Goal: Information Seeking & Learning: Learn about a topic

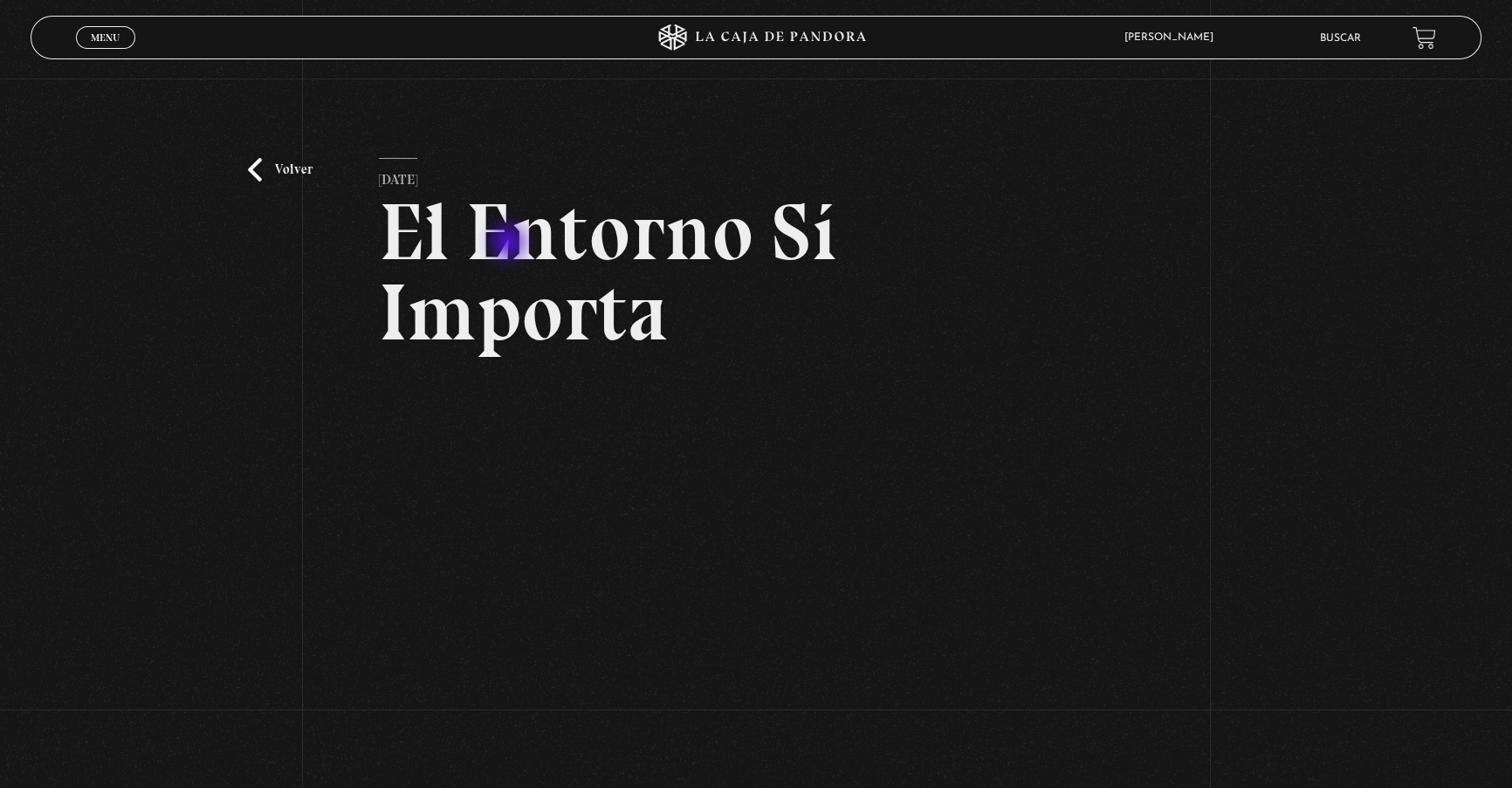
drag, startPoint x: 511, startPoint y: 245, endPoint x: 597, endPoint y: 248, distance: 86.1
click at [621, 254] on h2 "El Entorno Sí Importa" at bounding box center [756, 271] width 755 height 160
click at [269, 171] on link "Volver" at bounding box center [280, 170] width 65 height 24
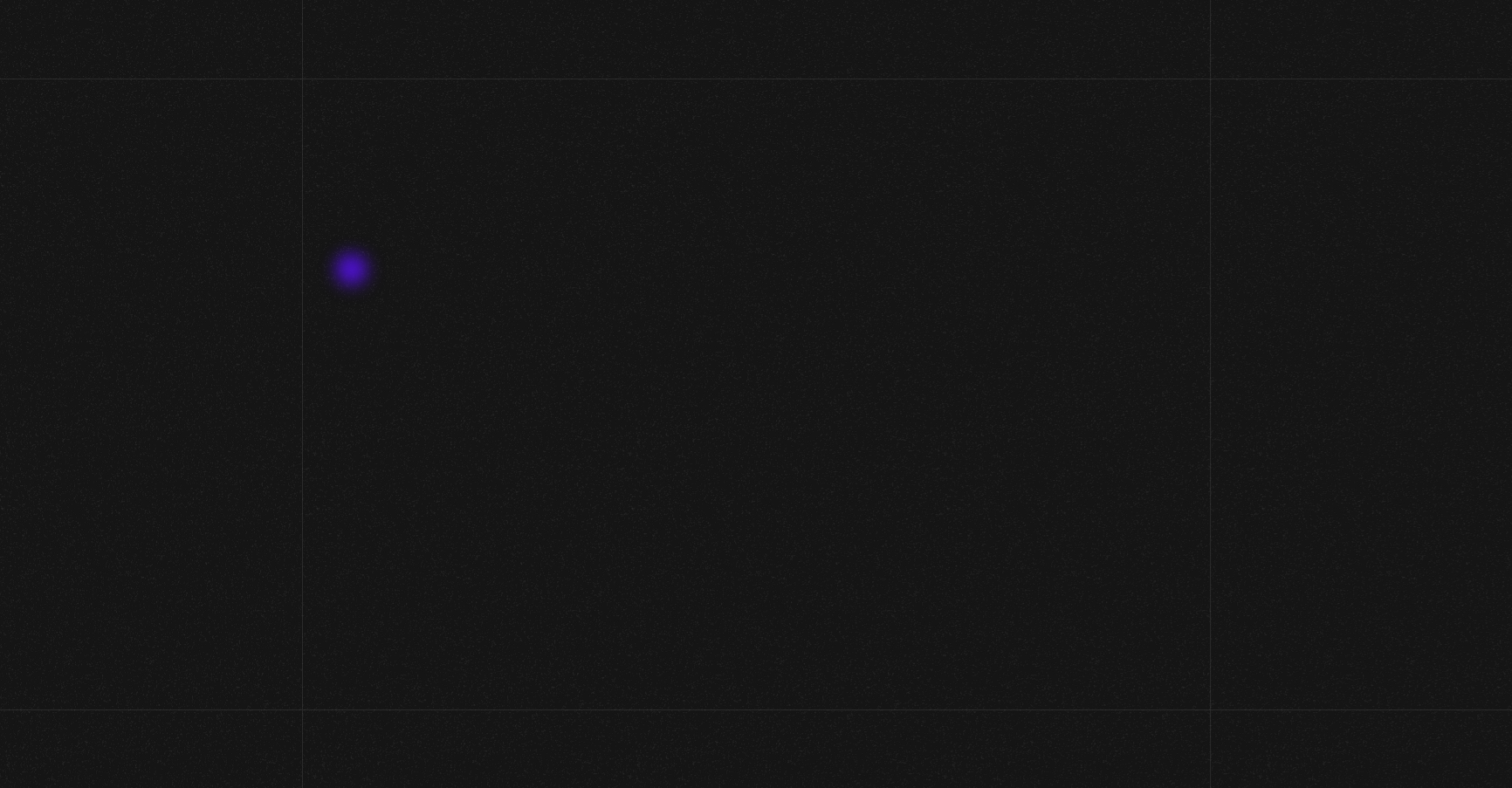
scroll to position [214, 0]
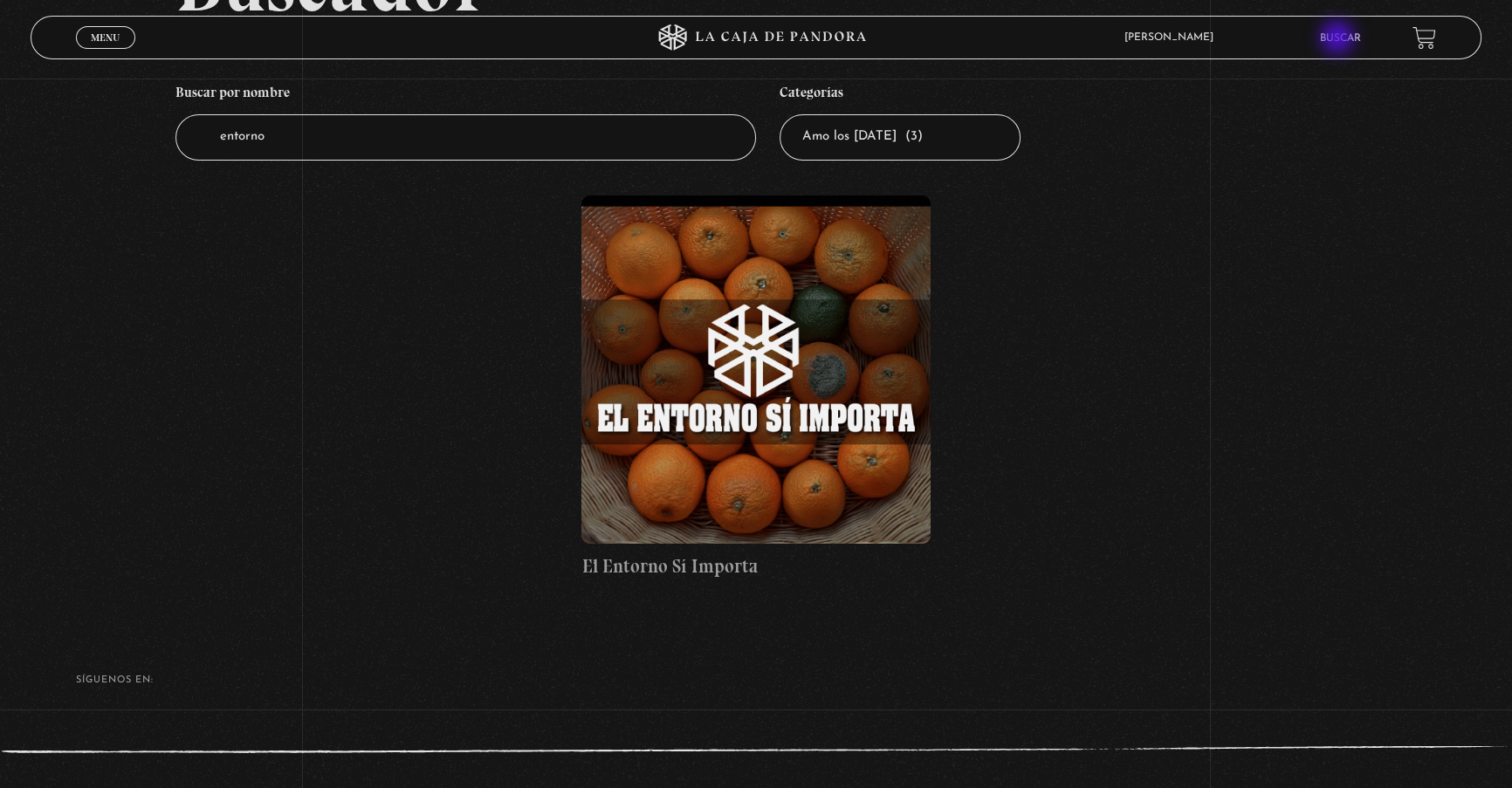
click at [1339, 39] on link "Buscar" at bounding box center [1339, 38] width 41 height 11
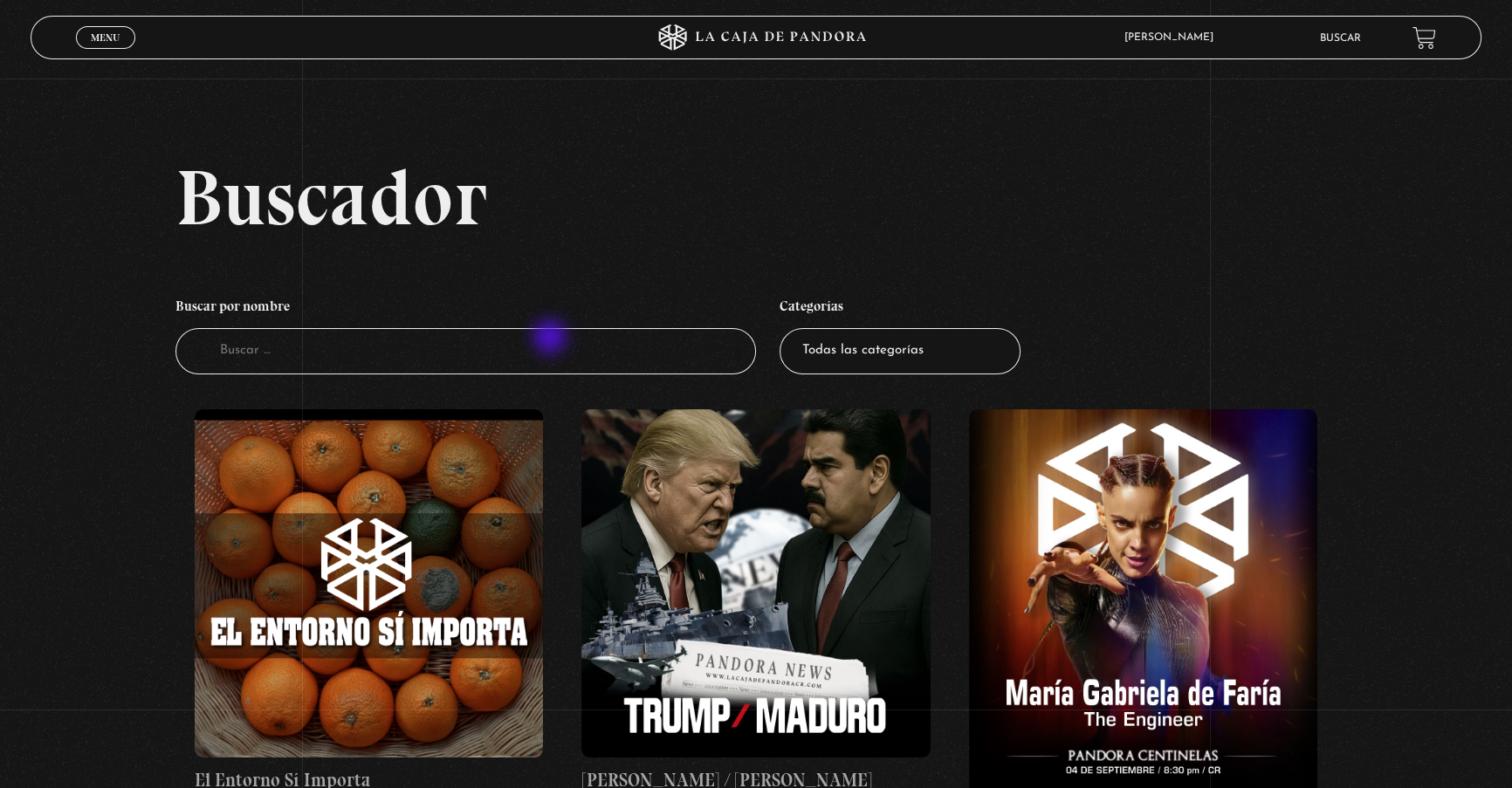
click at [546, 336] on input "Buscador" at bounding box center [466, 351] width 581 height 46
type input "importa"
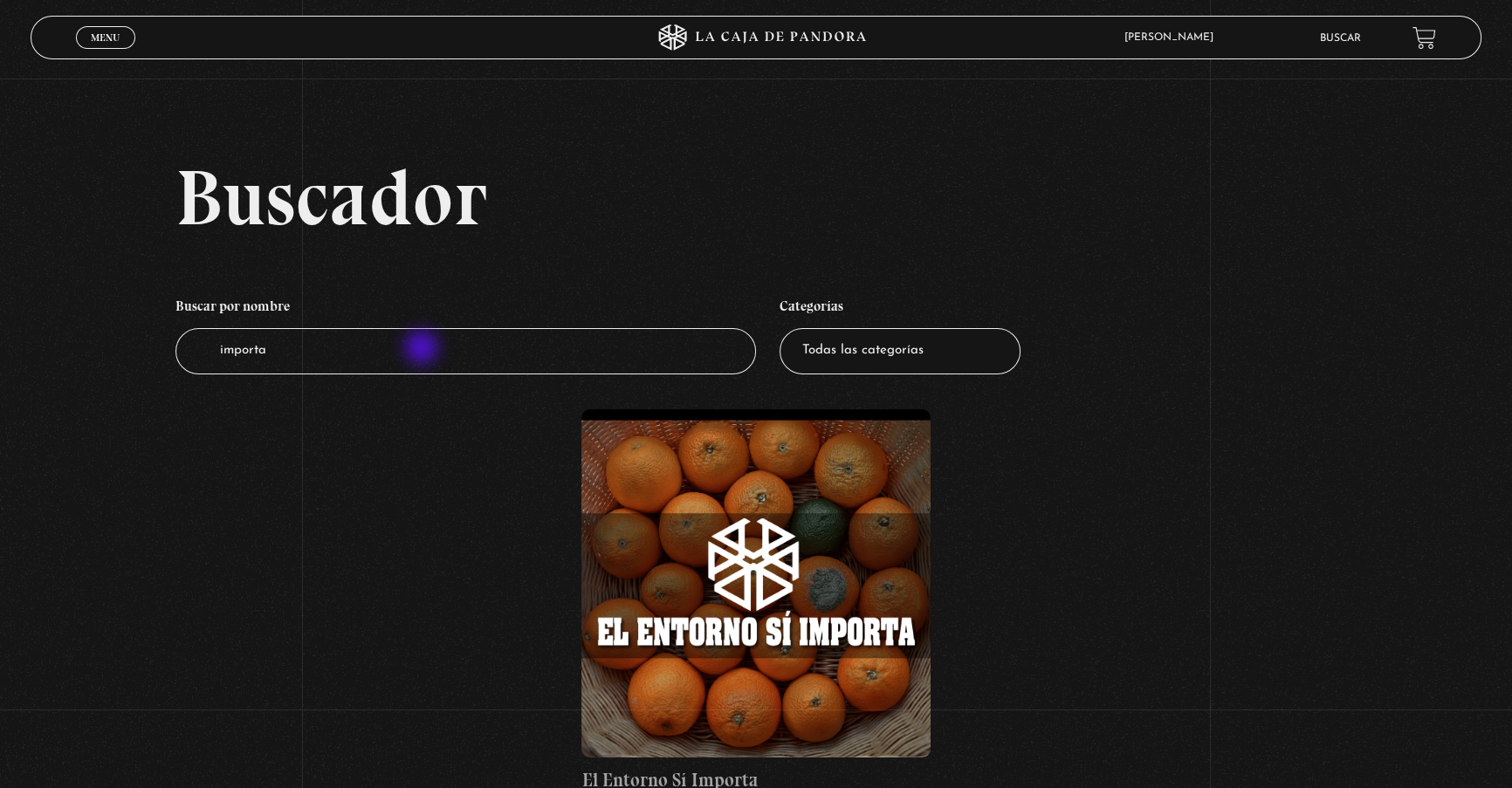
click at [423, 349] on input "importa" at bounding box center [466, 351] width 581 height 46
type input "II"
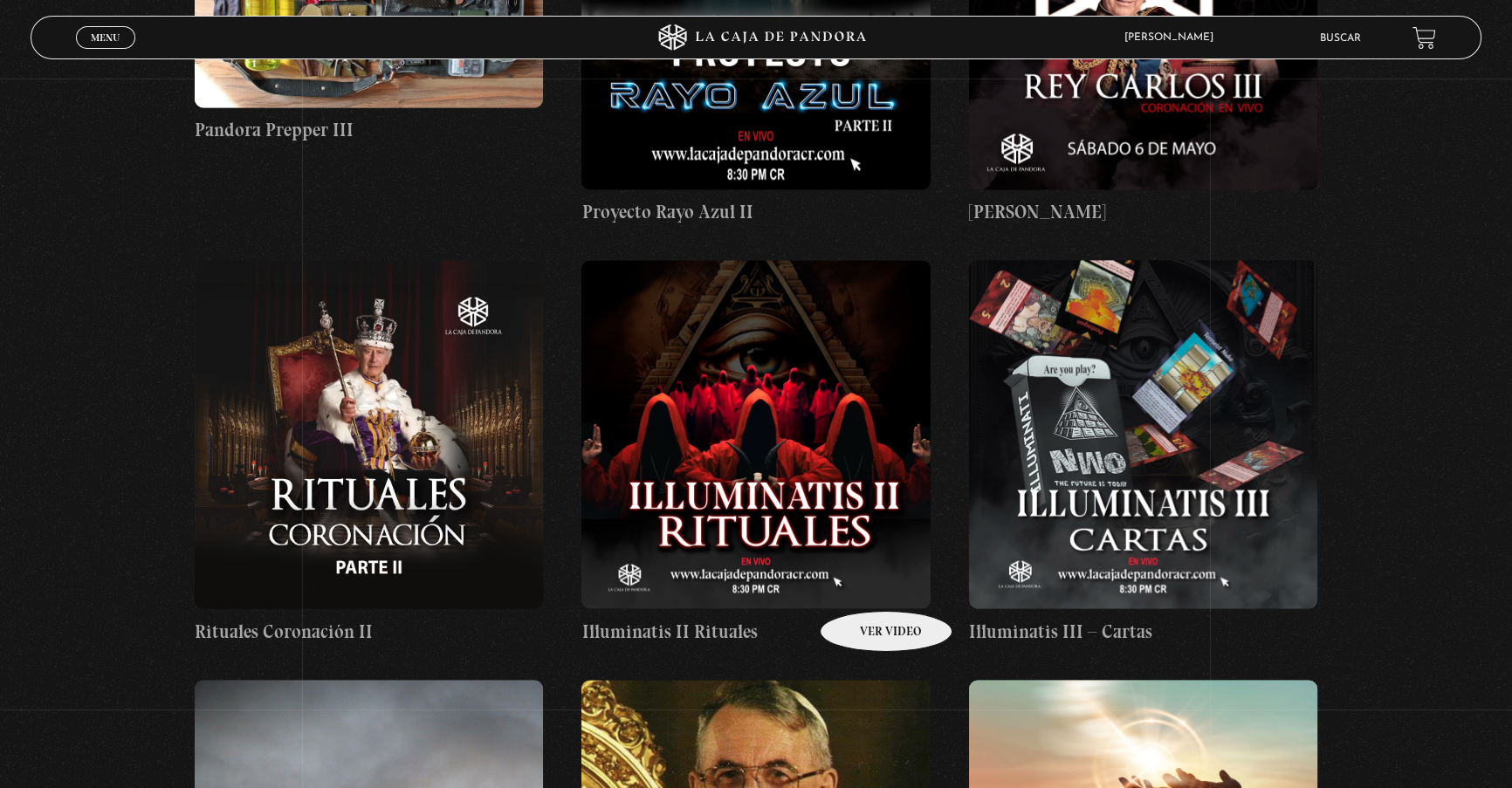
scroll to position [3492, 0]
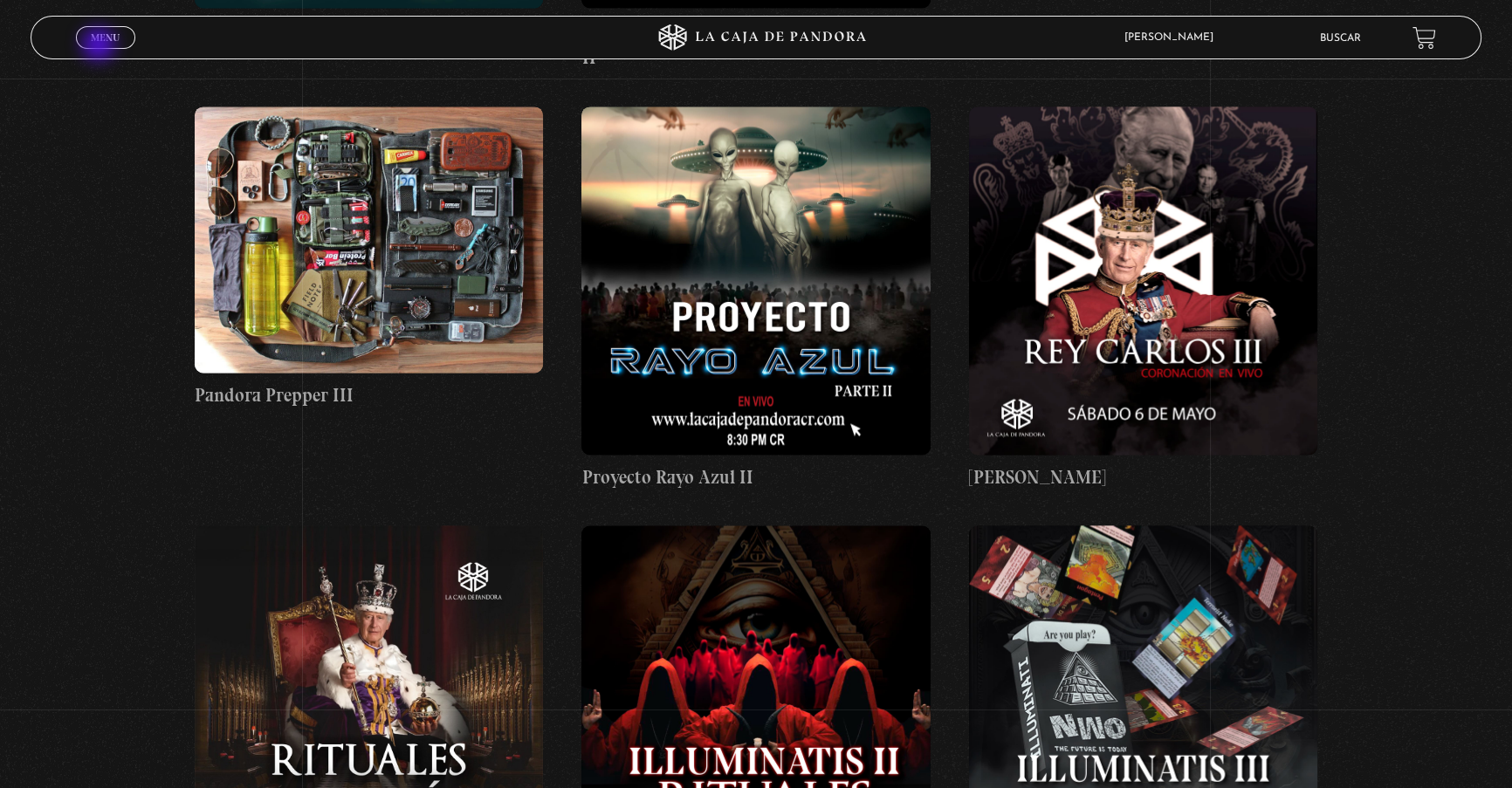
click at [100, 46] on link "Menu Cerrar" at bounding box center [105, 37] width 59 height 23
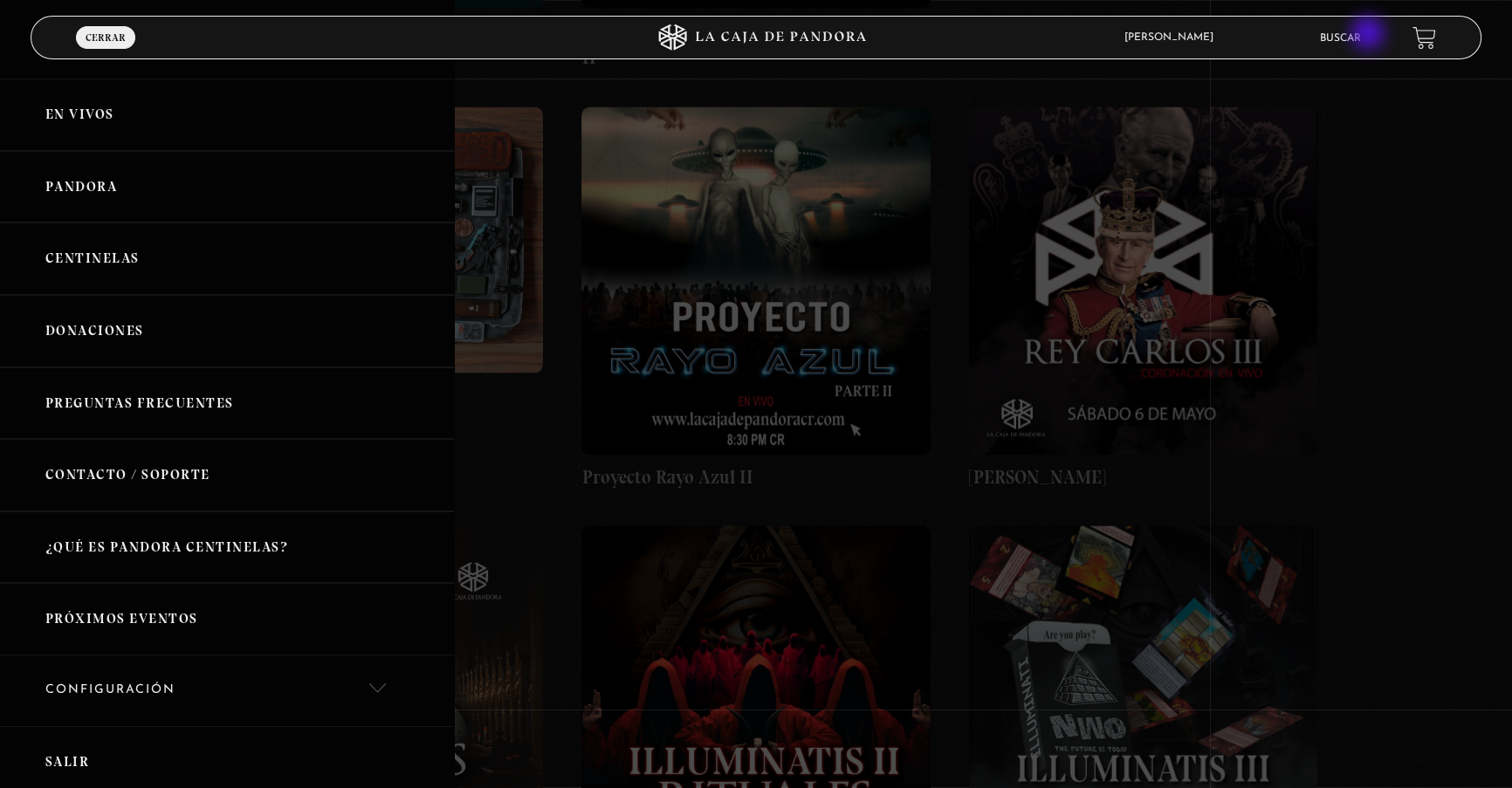
click at [1360, 35] on link "Buscar" at bounding box center [1339, 38] width 41 height 11
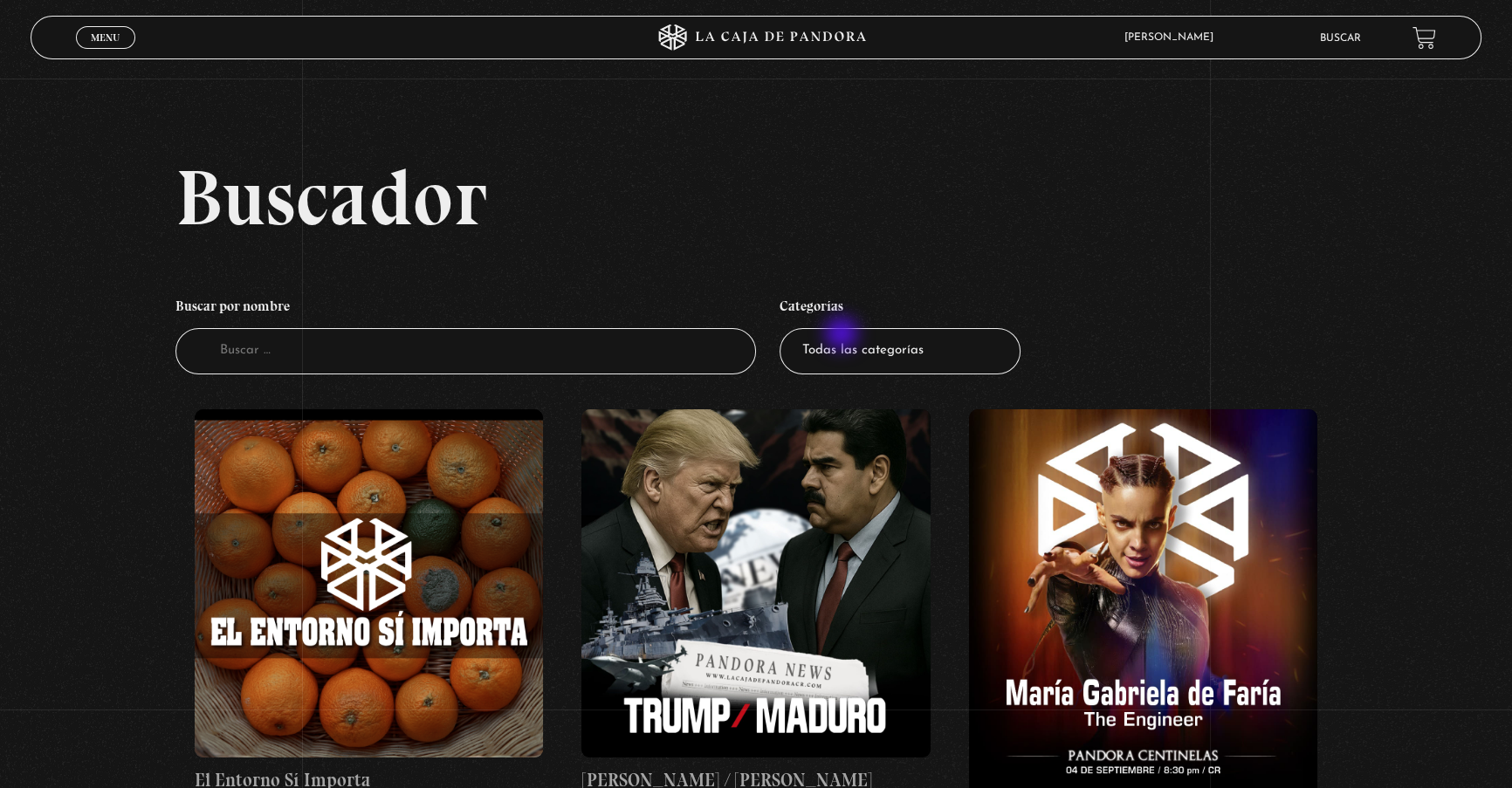
click at [843, 337] on select "Todas las categorías 11:11 Humanitario (1) Amo los [DATE] (3) Análisis de serie…" at bounding box center [899, 351] width 241 height 46
select select "vamos-a-leer-el-[DATE]"
click at [785, 328] on select "Todas las categorías 11:11 Humanitario (1) Amo los [DATE] (3) Análisis de serie…" at bounding box center [899, 351] width 241 height 46
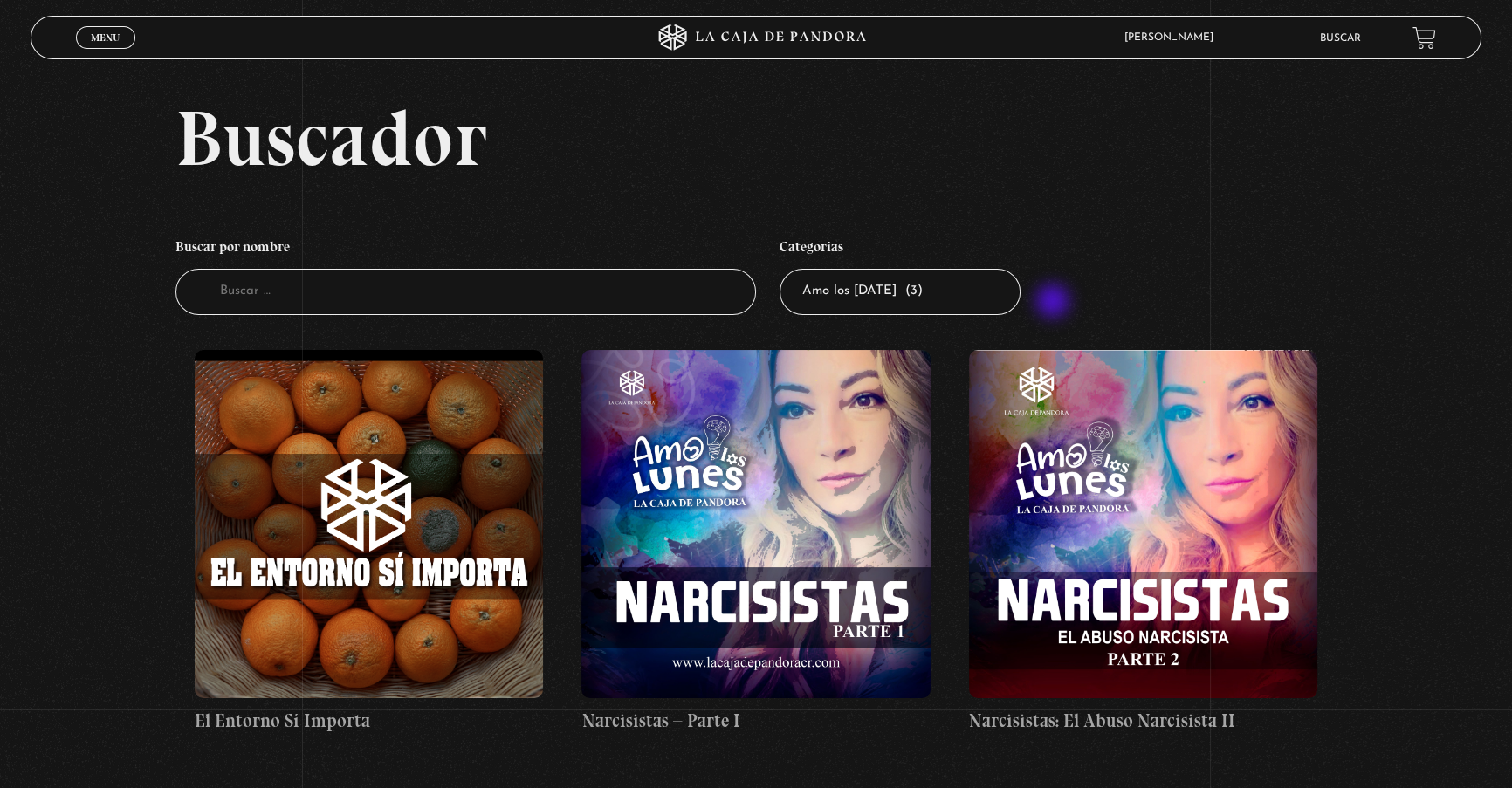
scroll to position [51, 0]
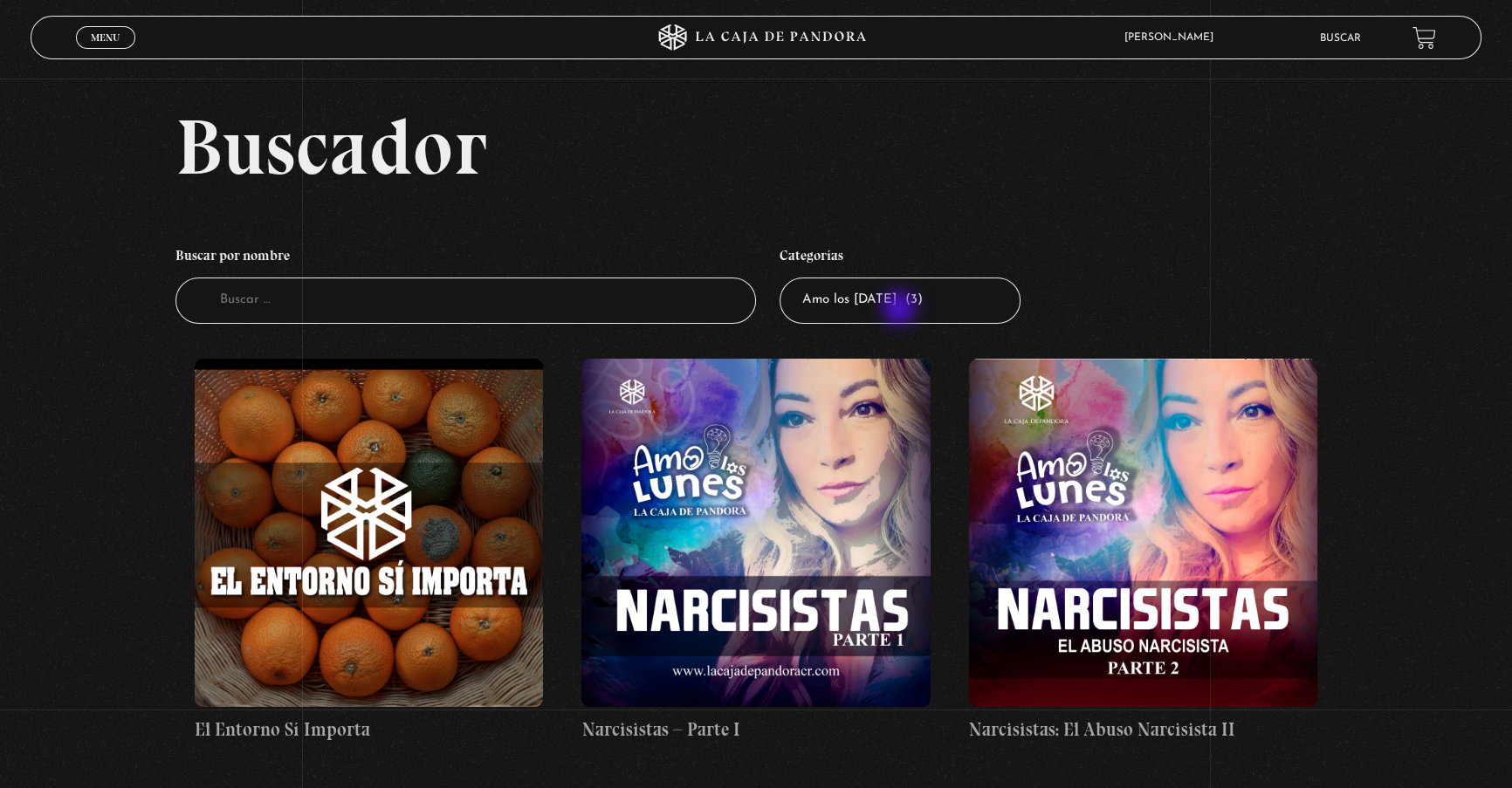
click at [901, 310] on select "Todas las categorías 11:11 Humanitario (1) Amo los [DATE] (3) Análisis de serie…" at bounding box center [899, 301] width 241 height 46
click at [872, 292] on select "Todas las categorías 11:11 Humanitario (1) Amo los [DATE] (3) Análisis de serie…" at bounding box center [899, 301] width 241 height 46
select select "centinelas"
click at [785, 278] on select "Todas las categorías 11:11 Humanitario (1) Amo los [DATE] (3) Análisis de serie…" at bounding box center [899, 301] width 241 height 46
click at [881, 304] on select "Todas las categorías 11:11 Humanitario (1) Amo los [DATE] (3) Análisis de serie…" at bounding box center [899, 301] width 241 height 46
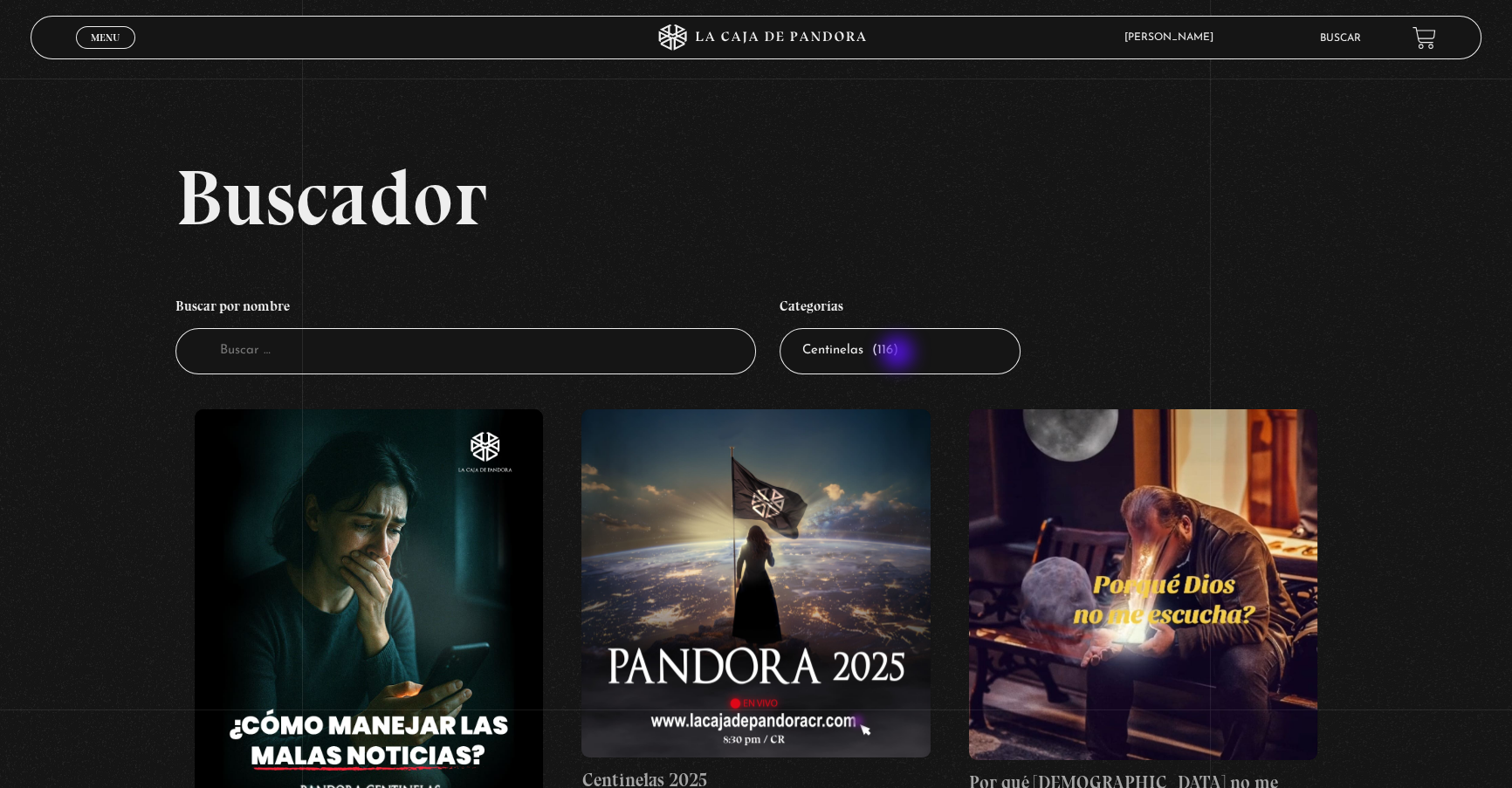
click at [899, 355] on select "Todas las categorías 11:11 Humanitario (1) Amo los Lunes (3) Análisis de series…" at bounding box center [899, 351] width 241 height 46
select select "charlas"
click at [785, 328] on select "Todas las categorías 11:11 Humanitario (1) Amo los Lunes (3) Análisis de series…" at bounding box center [899, 351] width 241 height 46
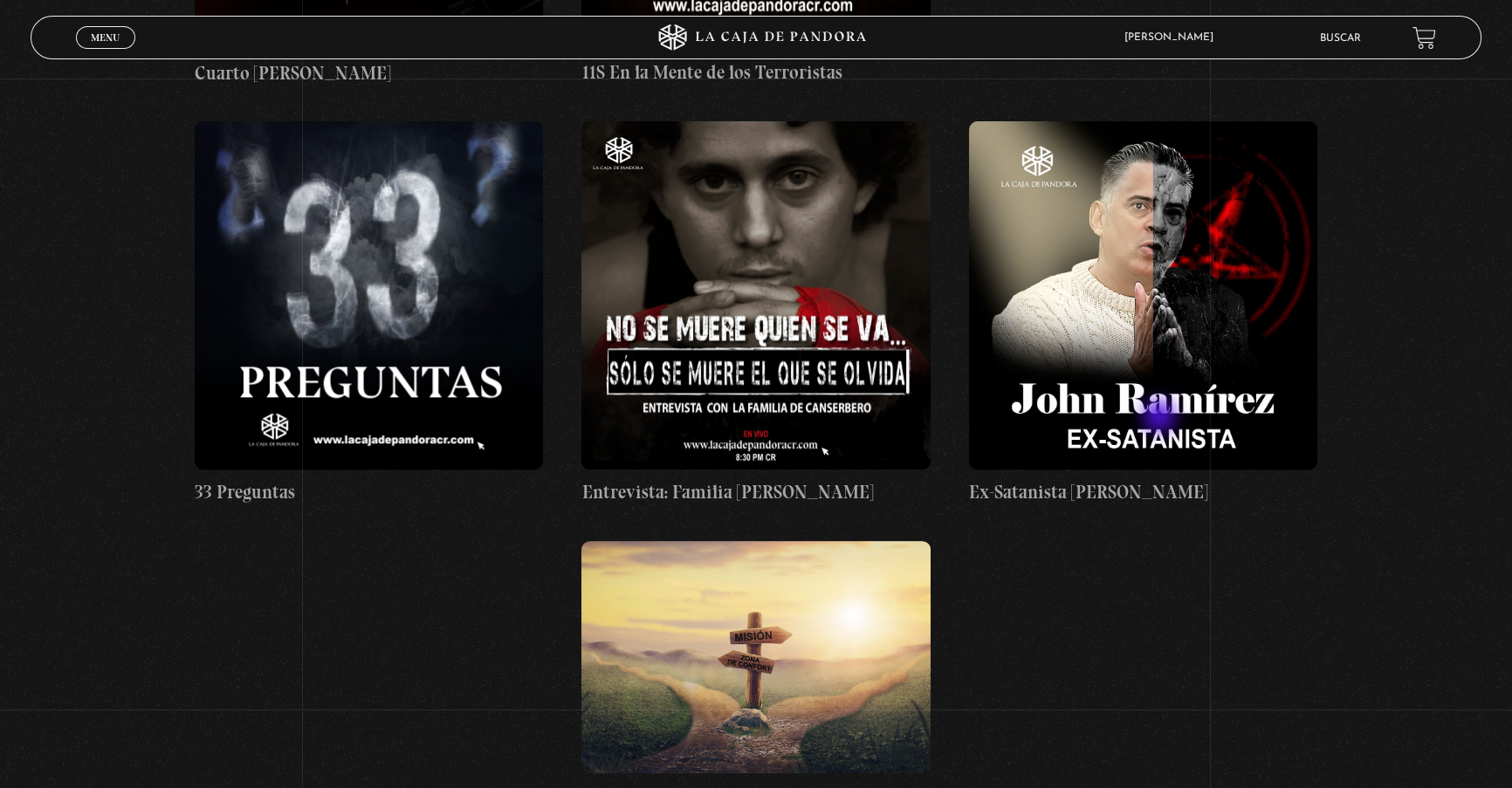
scroll to position [714, 0]
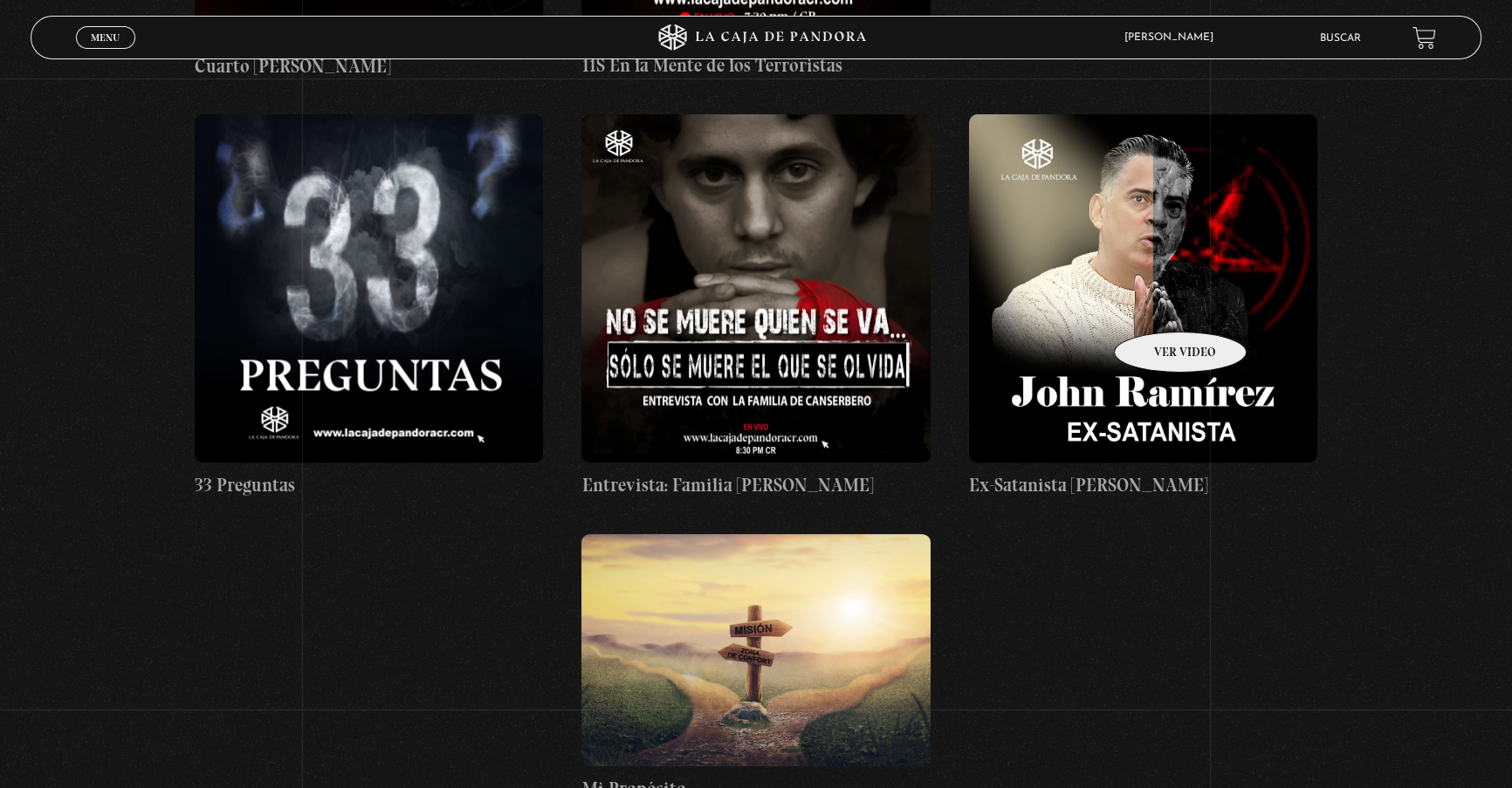
click at [1157, 306] on figure at bounding box center [1143, 288] width 348 height 348
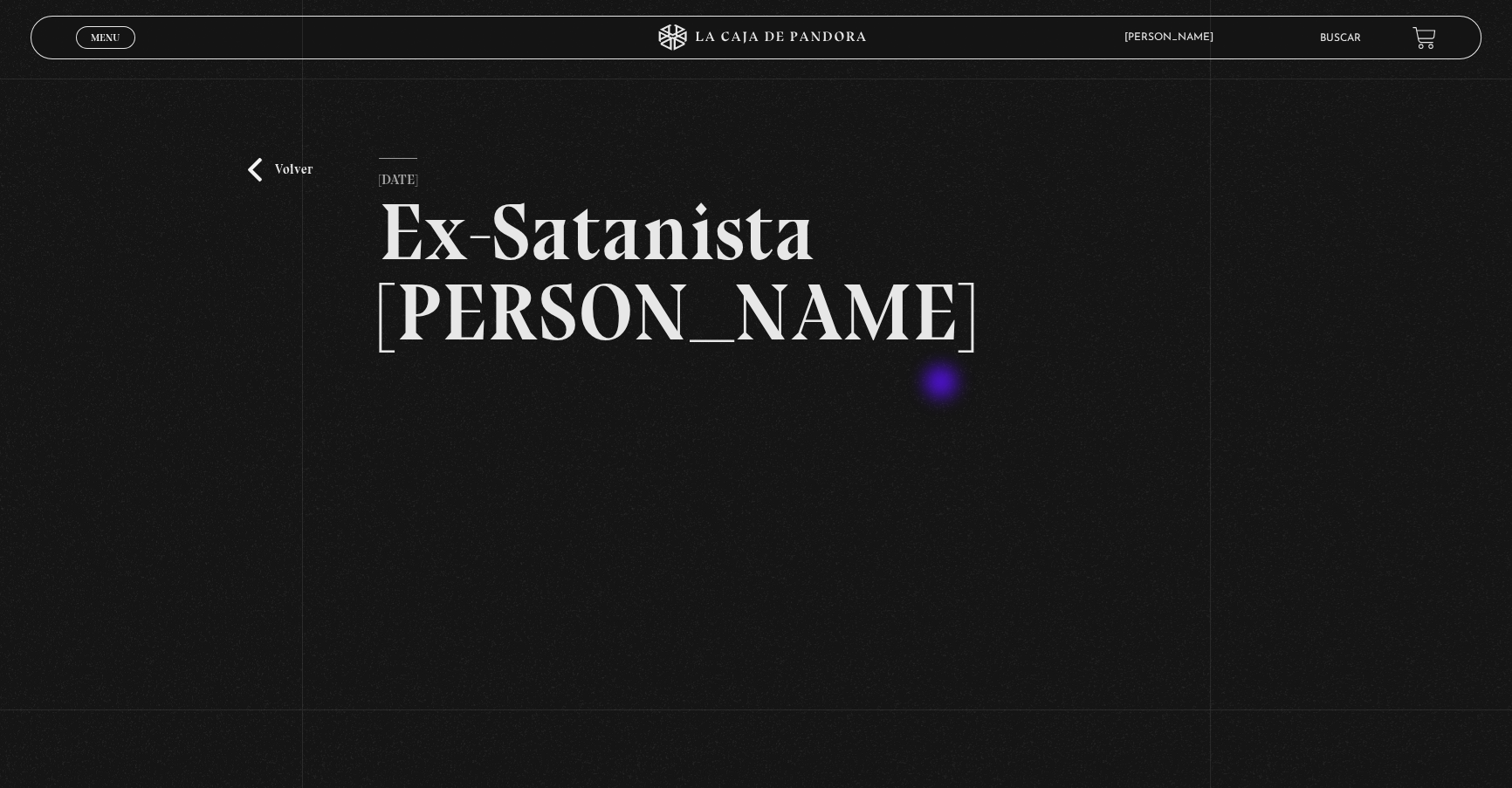
scroll to position [79, 0]
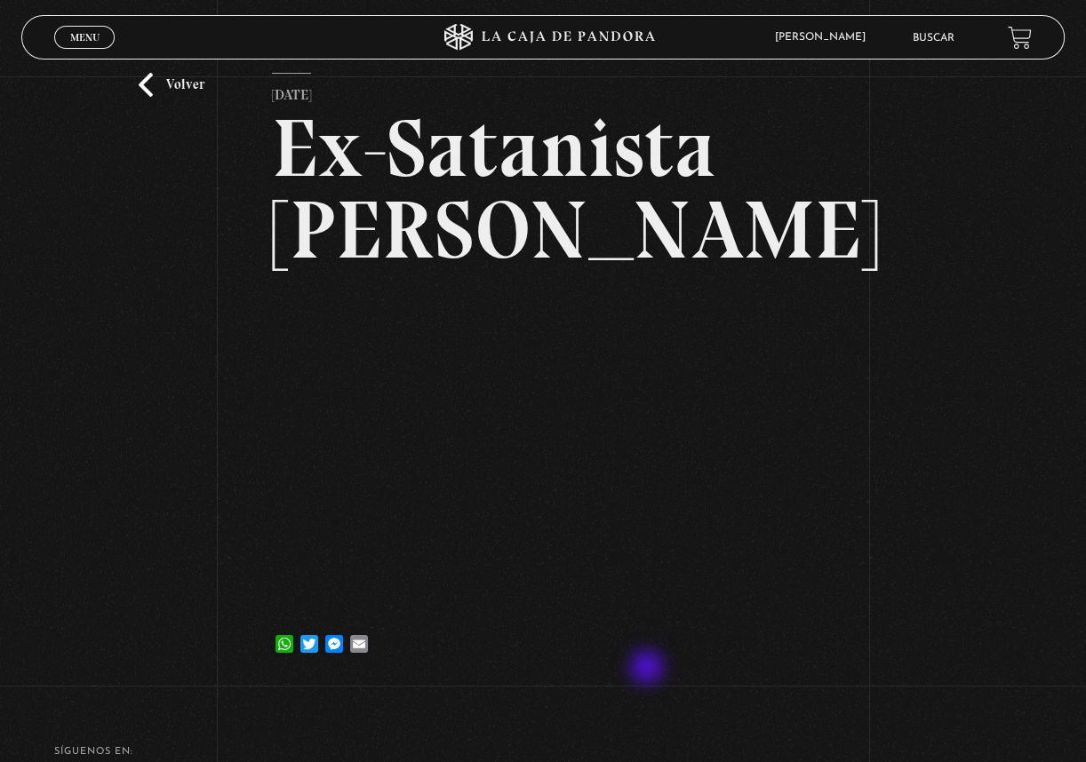
click at [649, 669] on div "Volver [DATE] Ex-Satanista [PERSON_NAME] WhatsApp Twitter Messenger Email" at bounding box center [543, 379] width 542 height 612
click at [941, 627] on div "Volver 16 noviembre, 2021 Ex-Satanista Jhon Ramírez WhatsApp Twitter Messenger …" at bounding box center [543, 340] width 1086 height 689
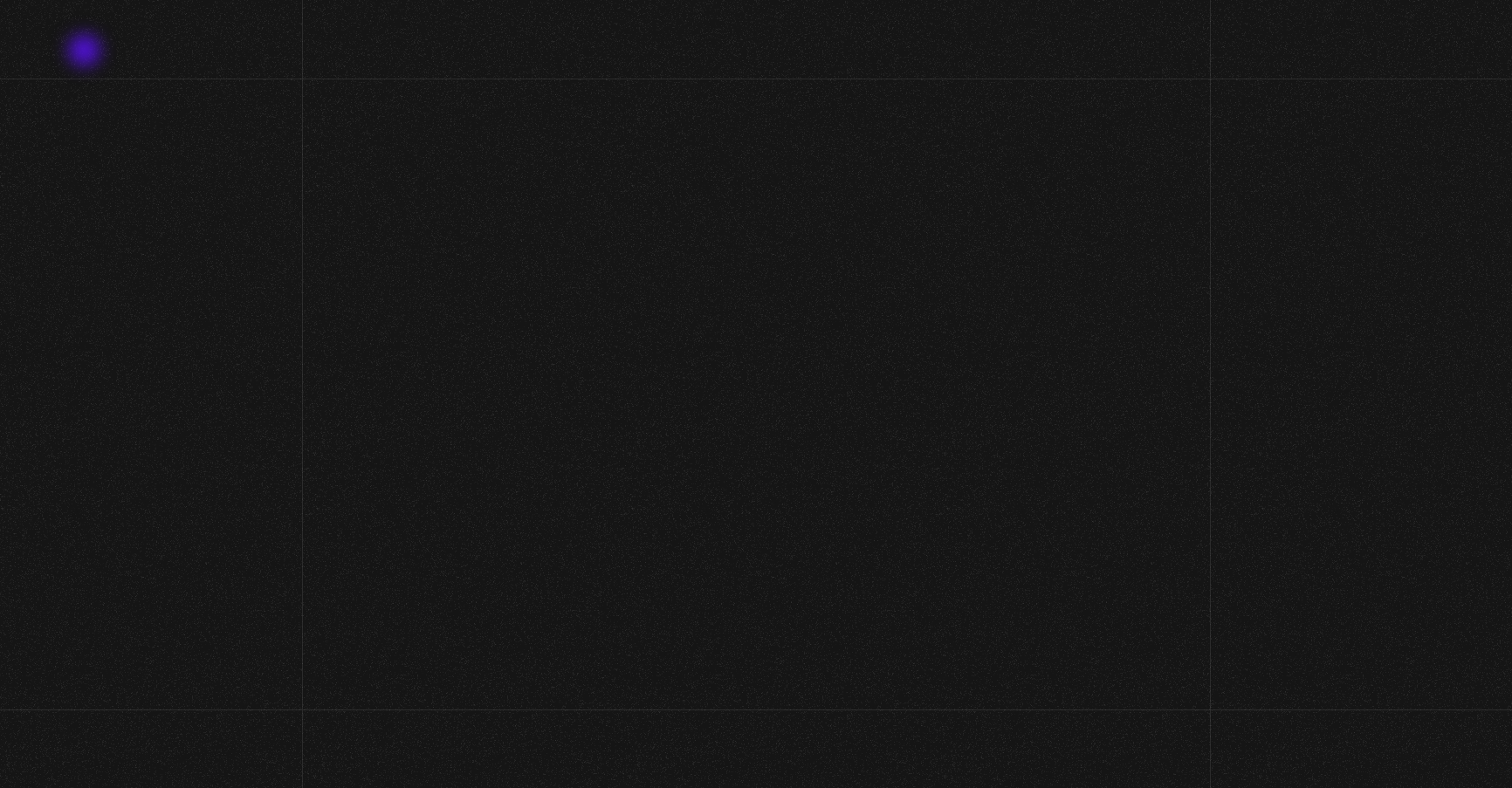
scroll to position [79, 0]
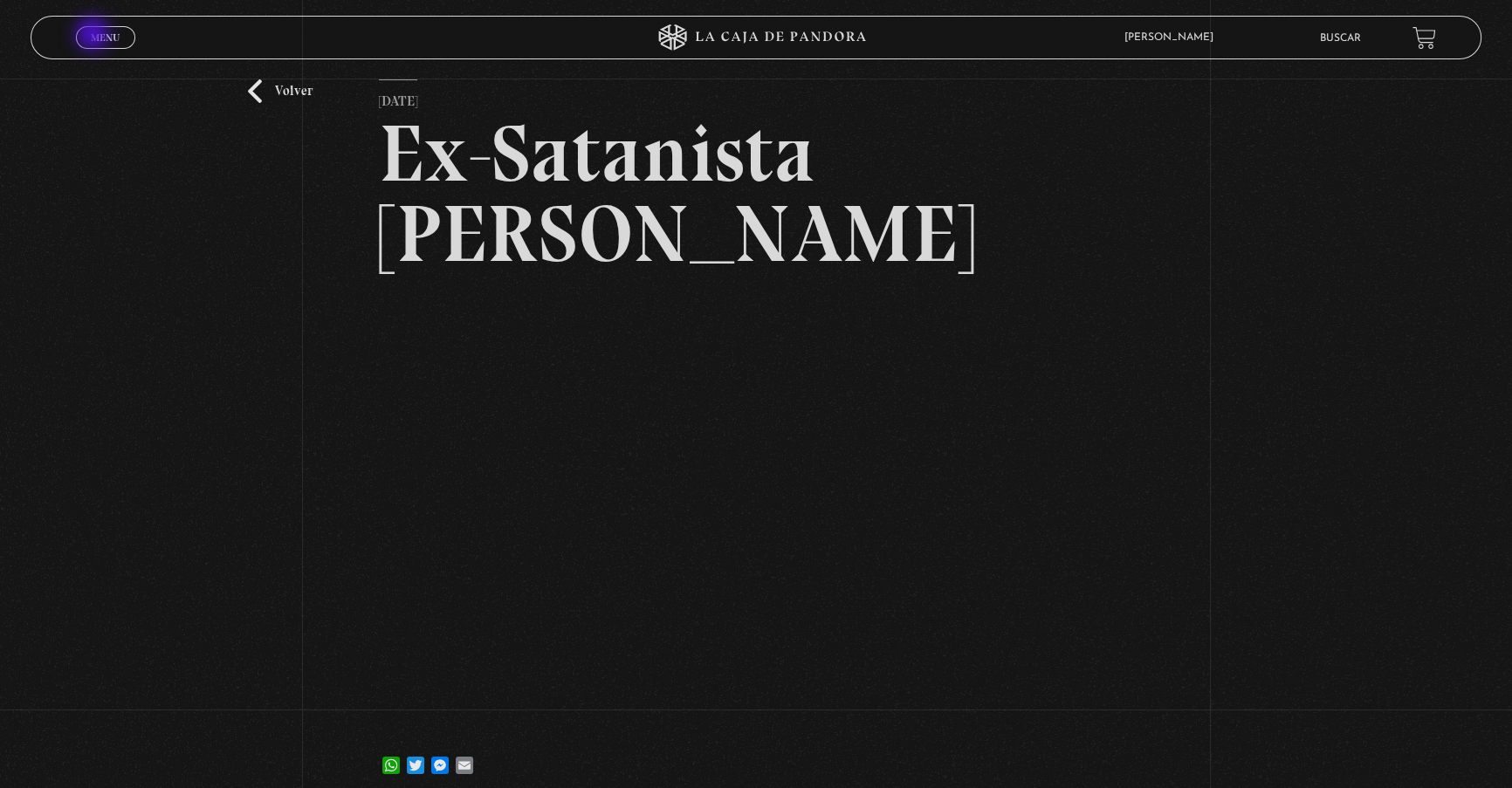
click at [98, 32] on span "Menu" at bounding box center [104, 37] width 28 height 11
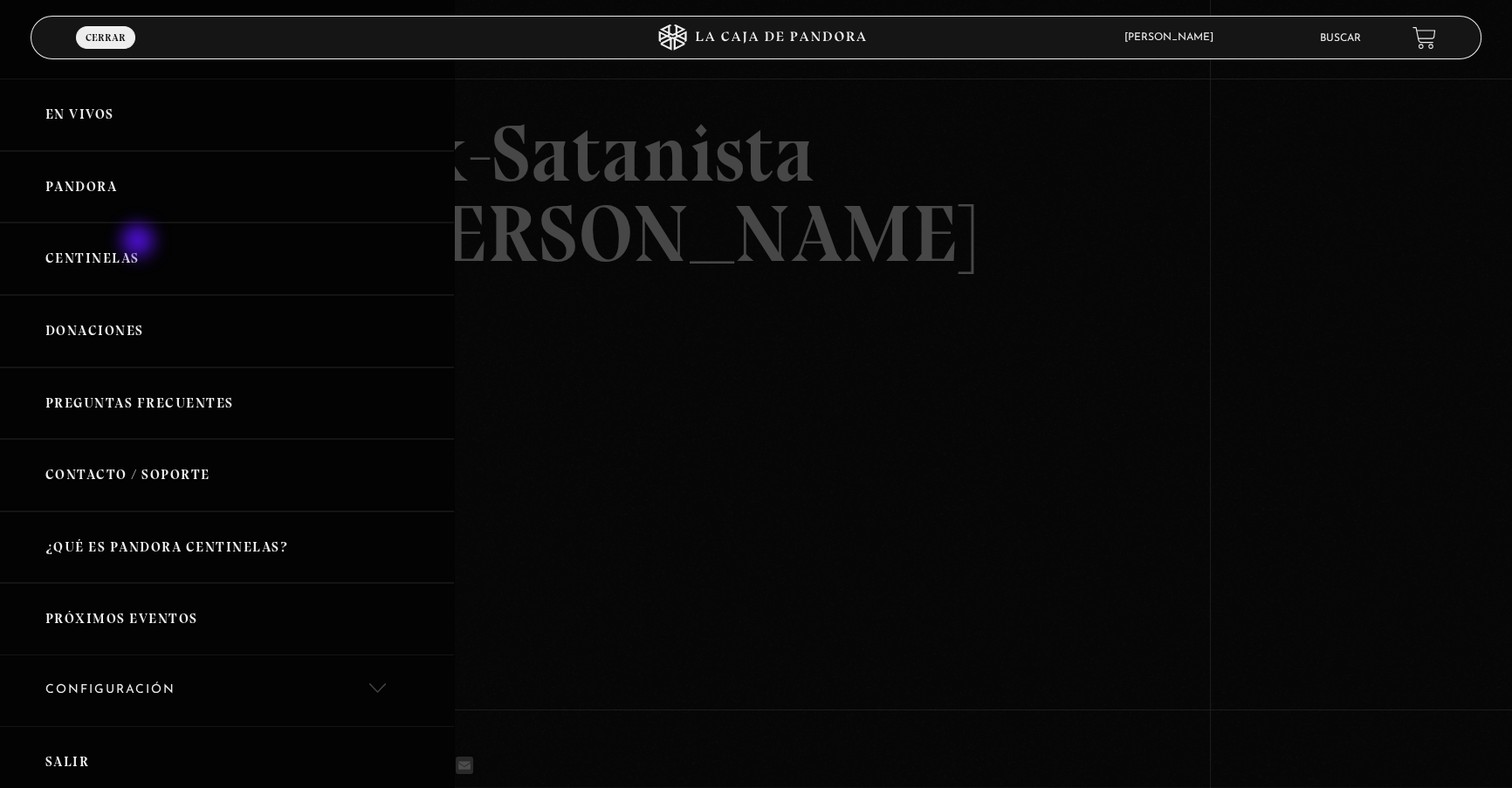
click at [140, 244] on link "Centinelas" at bounding box center [227, 259] width 454 height 73
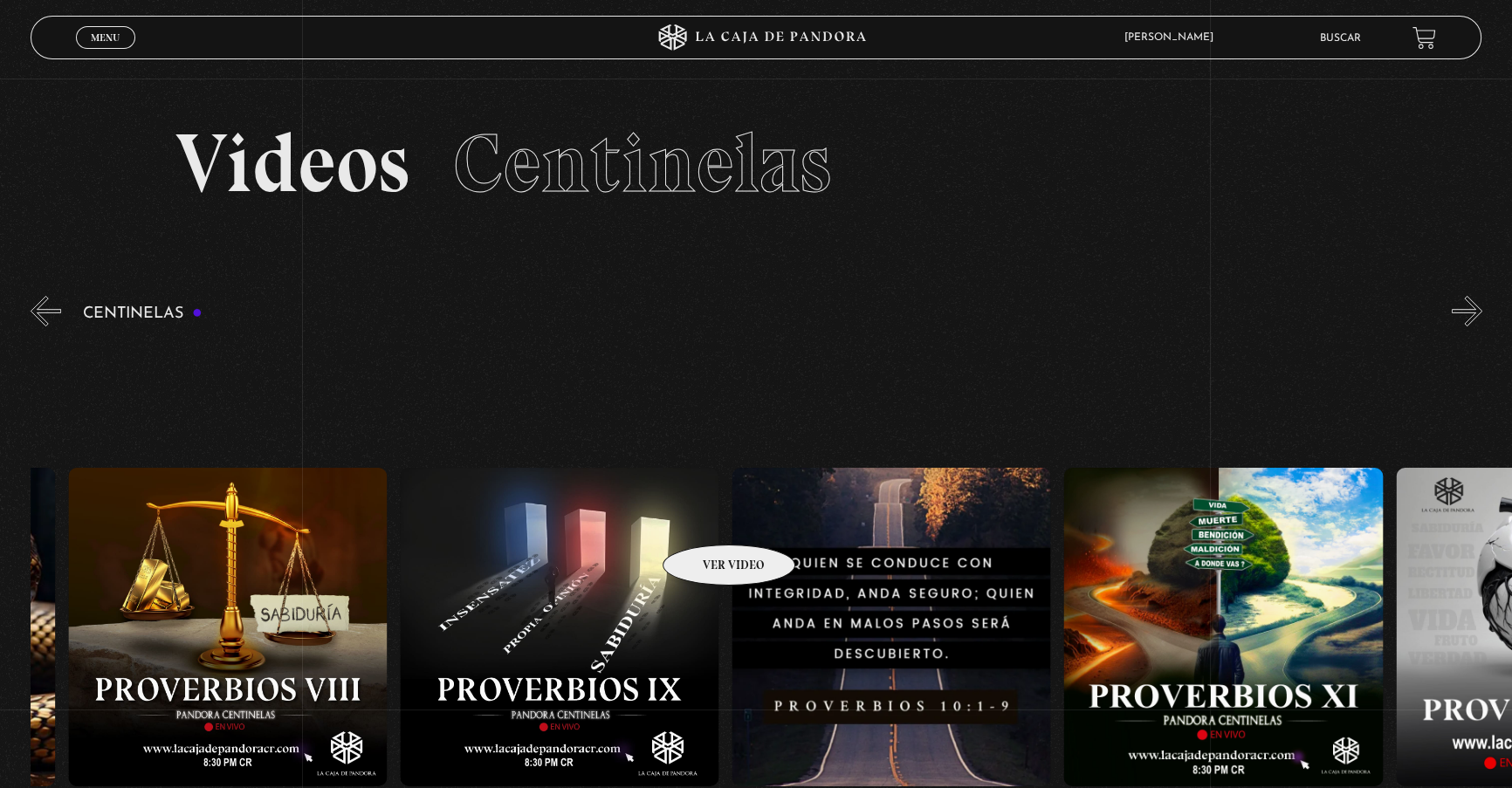
scroll to position [0, 3299]
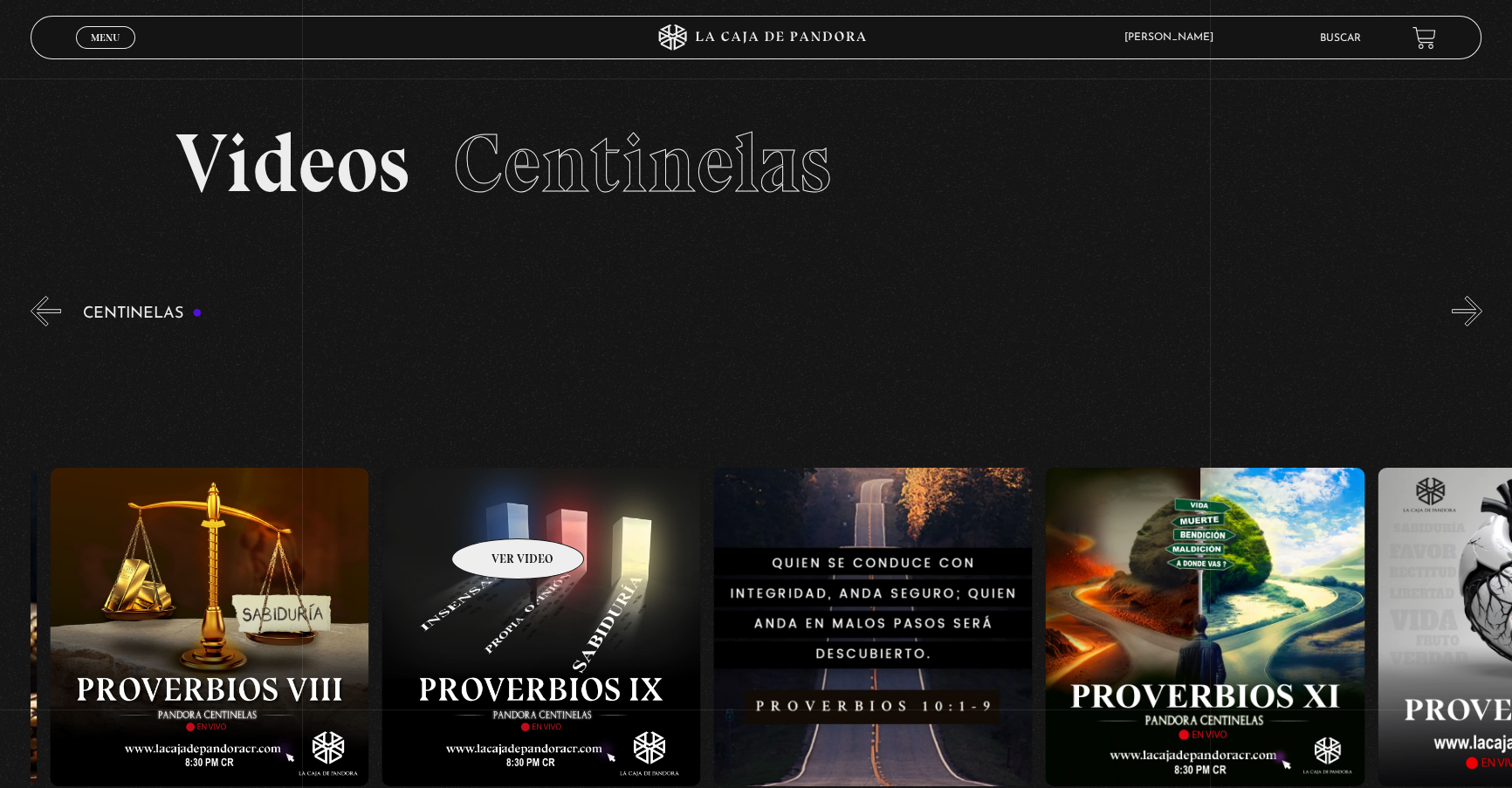
drag, startPoint x: 817, startPoint y: 525, endPoint x: 495, endPoint y: 513, distance: 322.2
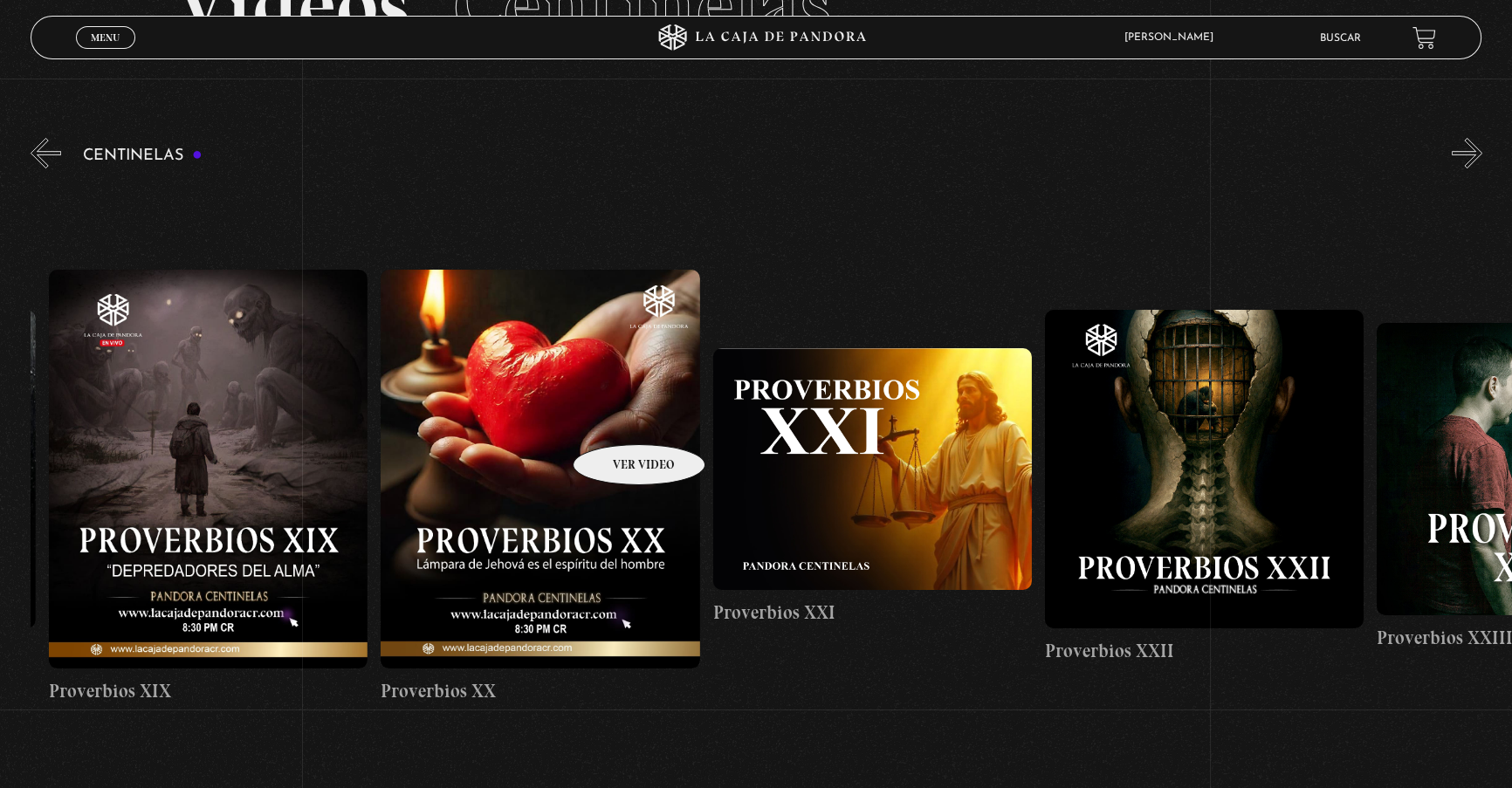
drag, startPoint x: 666, startPoint y: 419, endPoint x: 379, endPoint y: 421, distance: 287.0
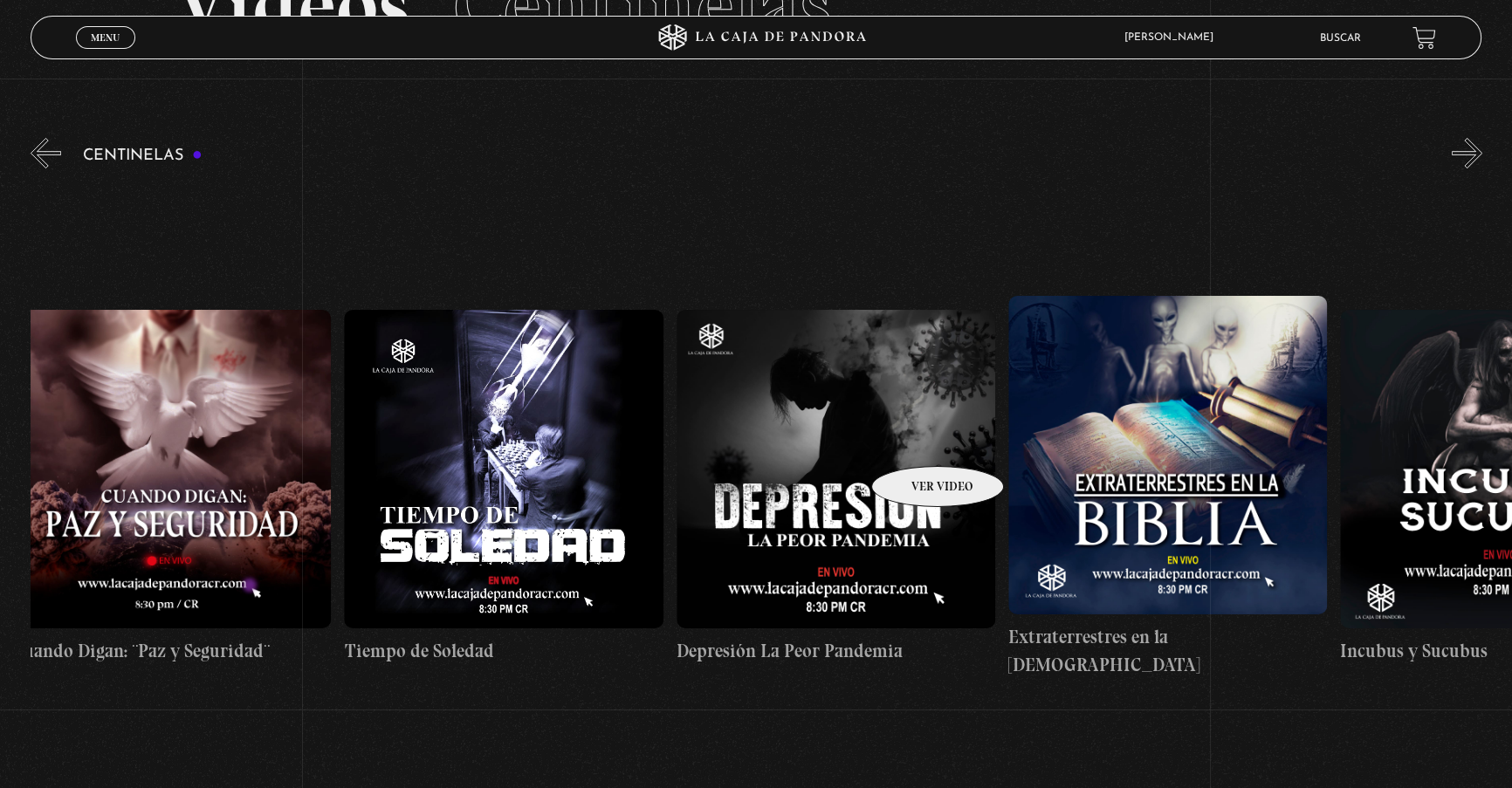
drag, startPoint x: 1241, startPoint y: 441, endPoint x: 644, endPoint y: 440, distance: 597.0
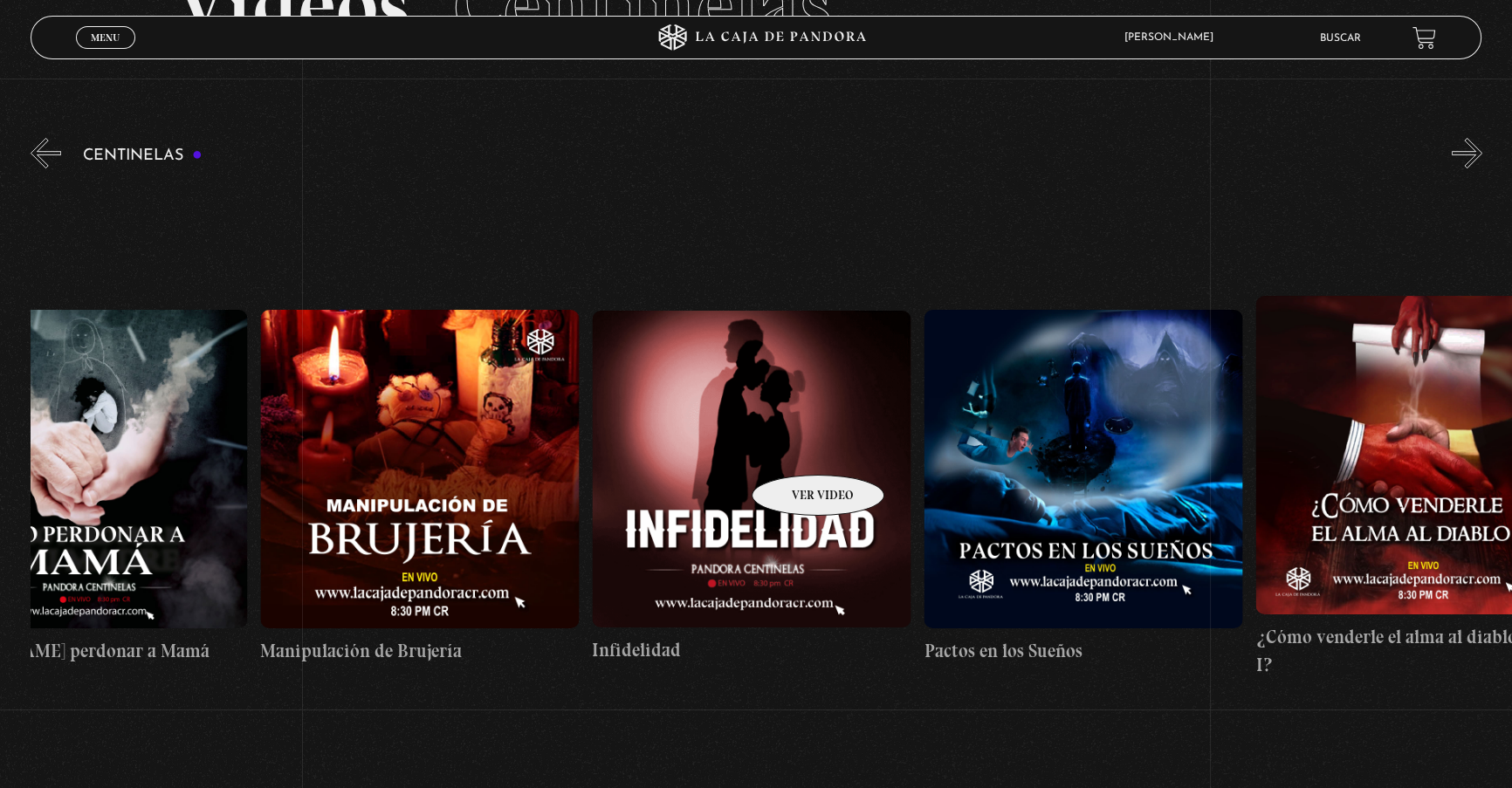
drag, startPoint x: 957, startPoint y: 451, endPoint x: 795, endPoint y: 449, distance: 162.0
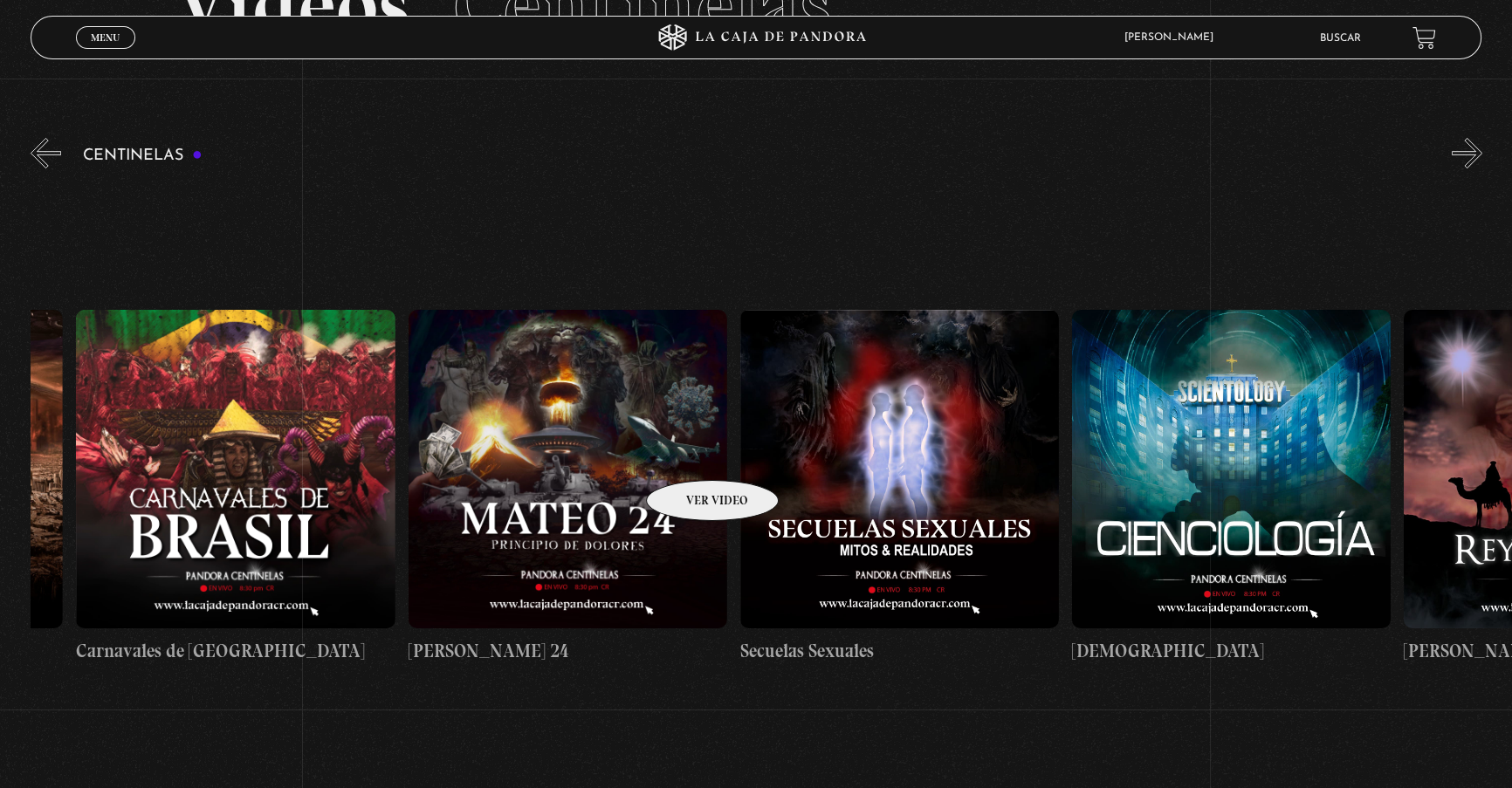
drag, startPoint x: 1248, startPoint y: 449, endPoint x: 681, endPoint y: 454, distance: 567.0
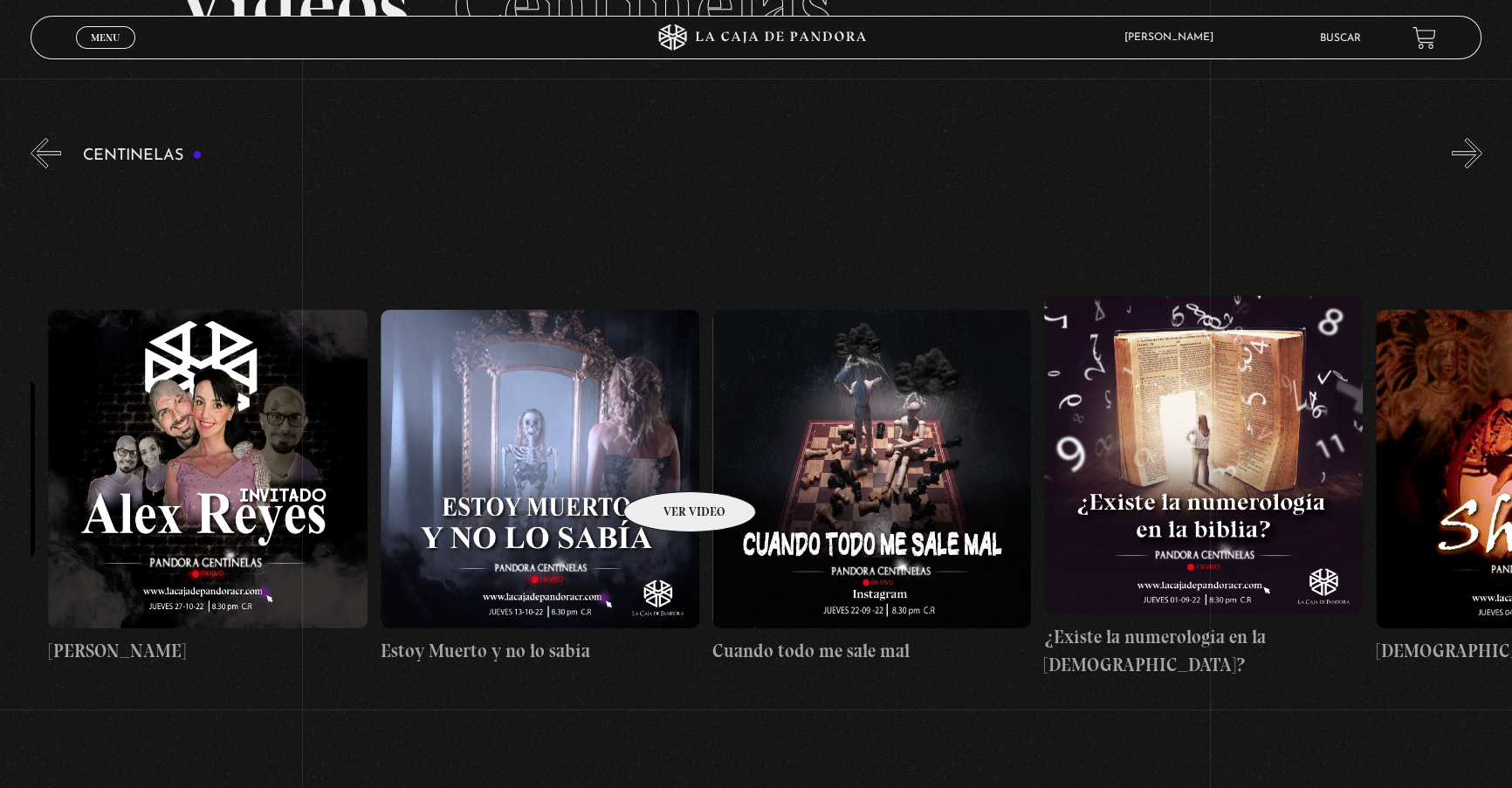
drag, startPoint x: 1248, startPoint y: 458, endPoint x: 646, endPoint y: 466, distance: 602.1
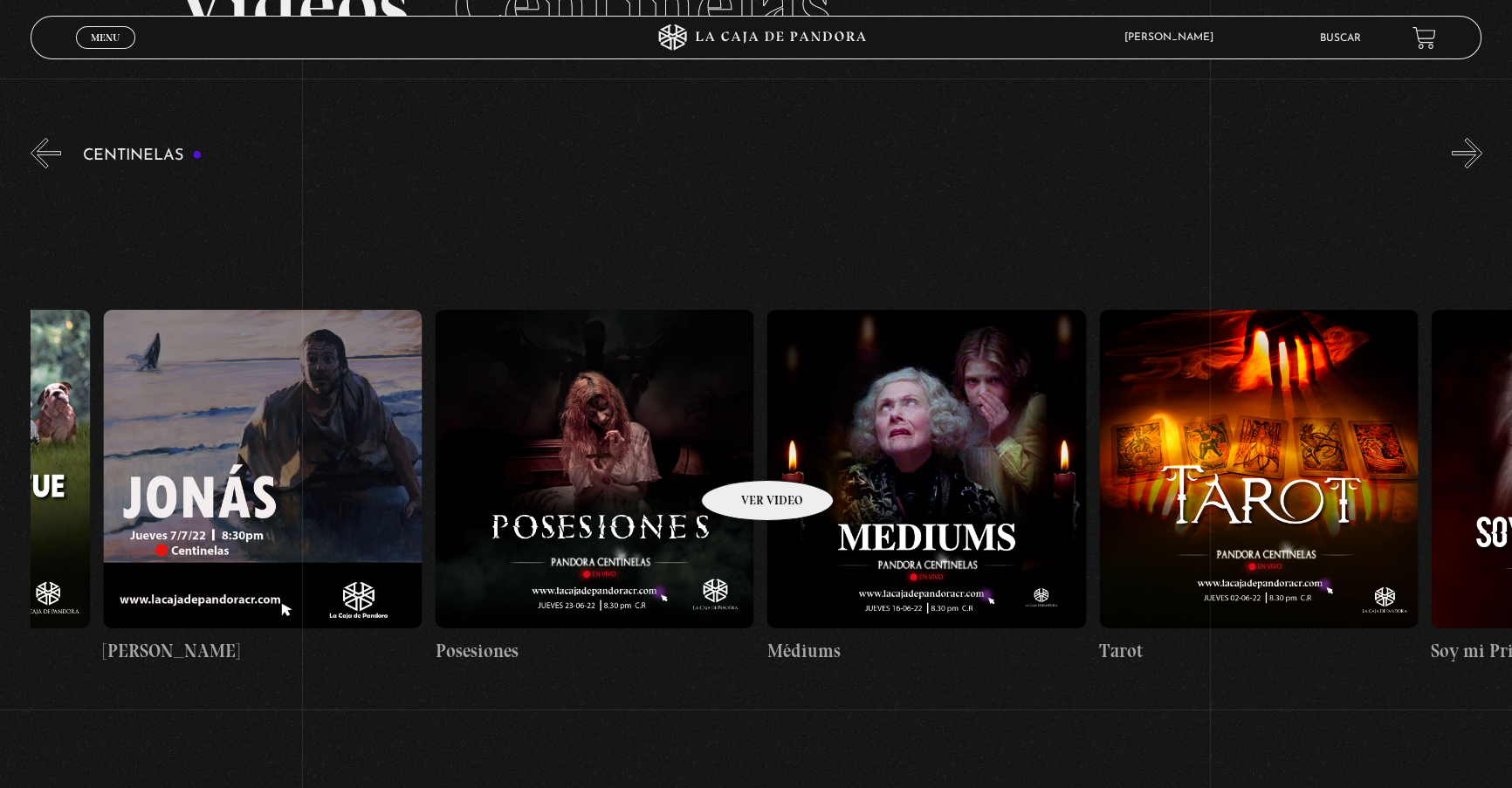
drag, startPoint x: 1196, startPoint y: 453, endPoint x: 743, endPoint y: 454, distance: 453.0
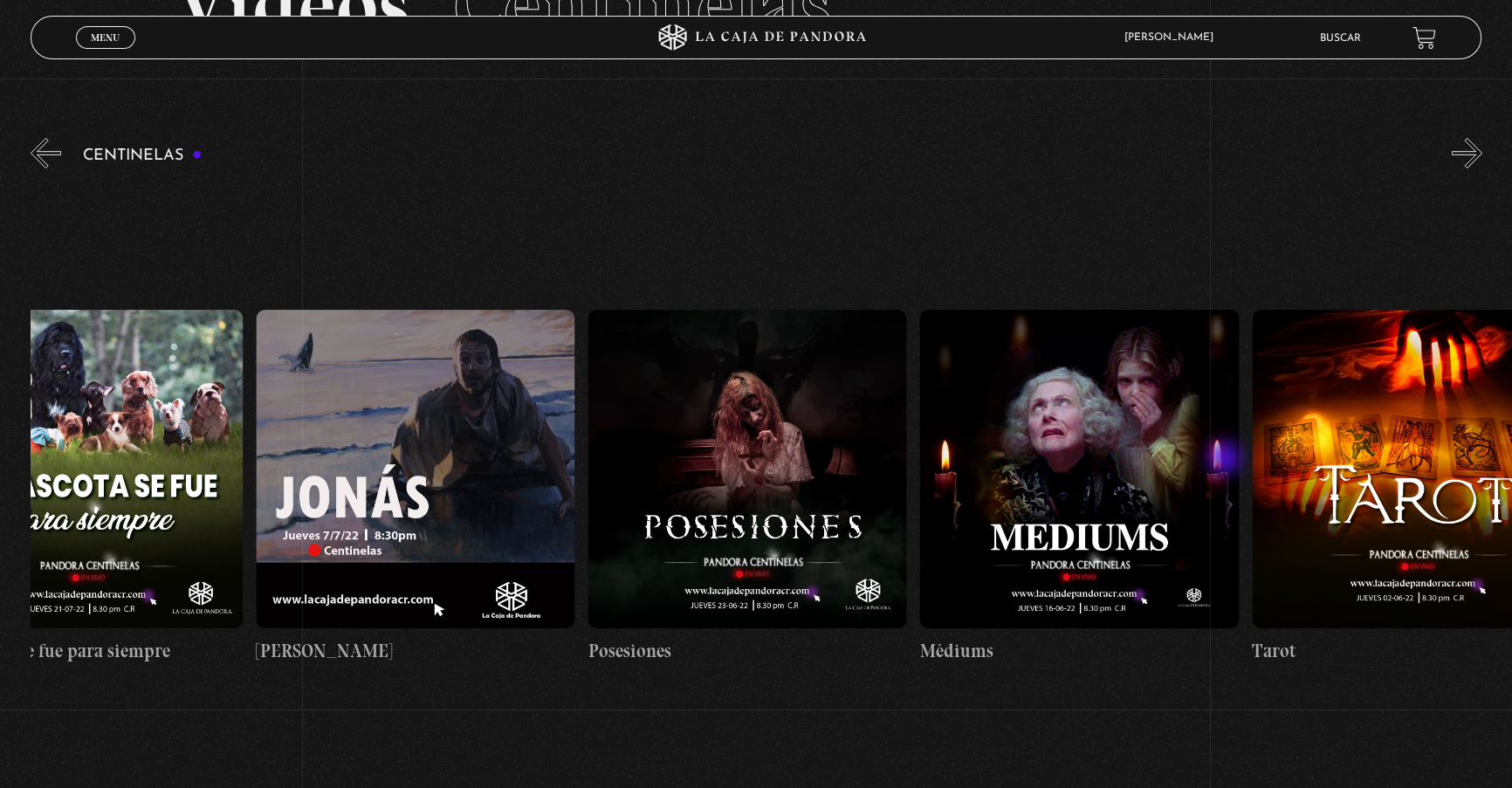
scroll to position [0, 20032]
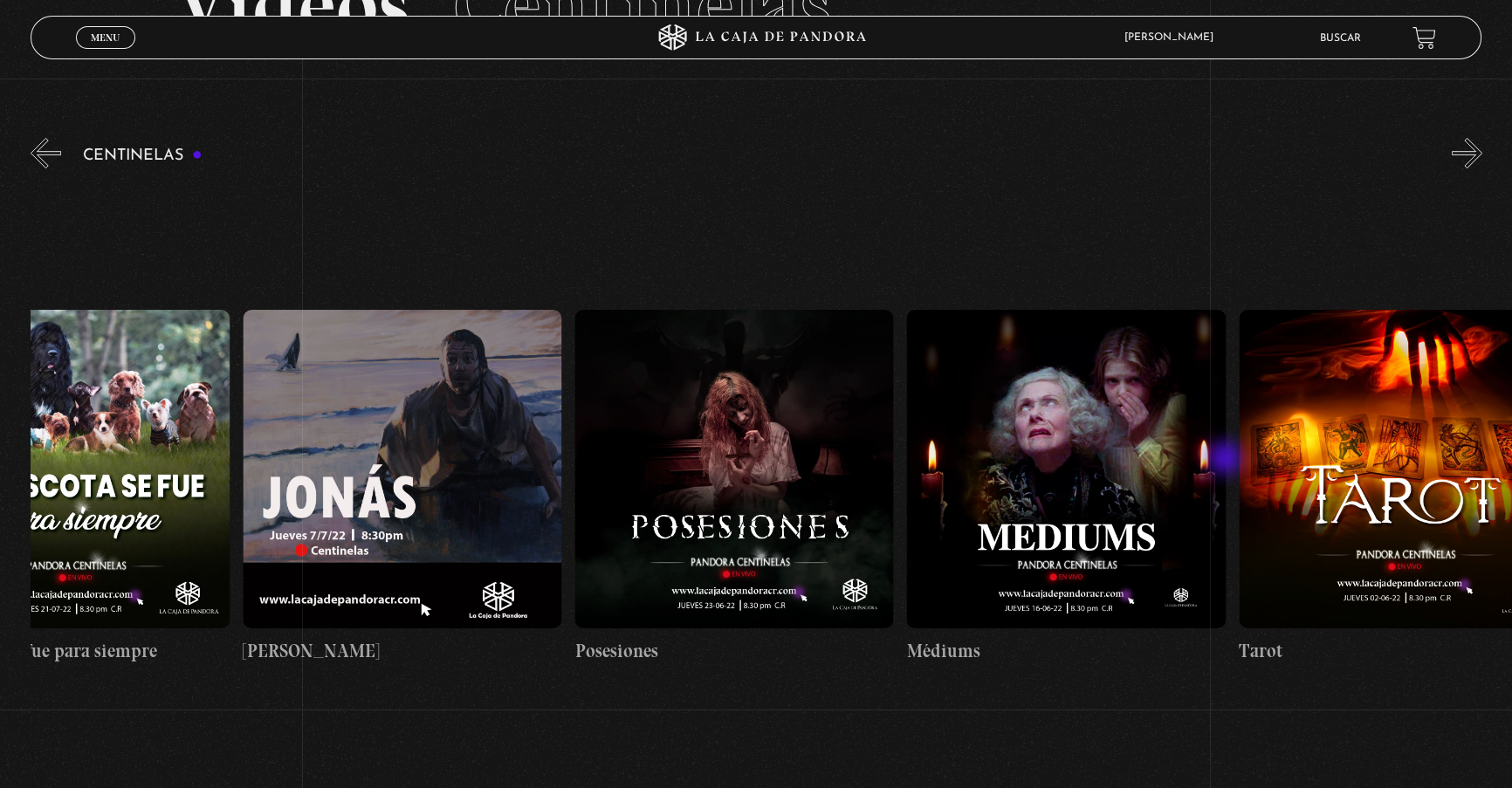
drag, startPoint x: 1199, startPoint y: 452, endPoint x: 1226, endPoint y: 460, distance: 28.2
click at [782, 496] on figure at bounding box center [734, 469] width 318 height 318
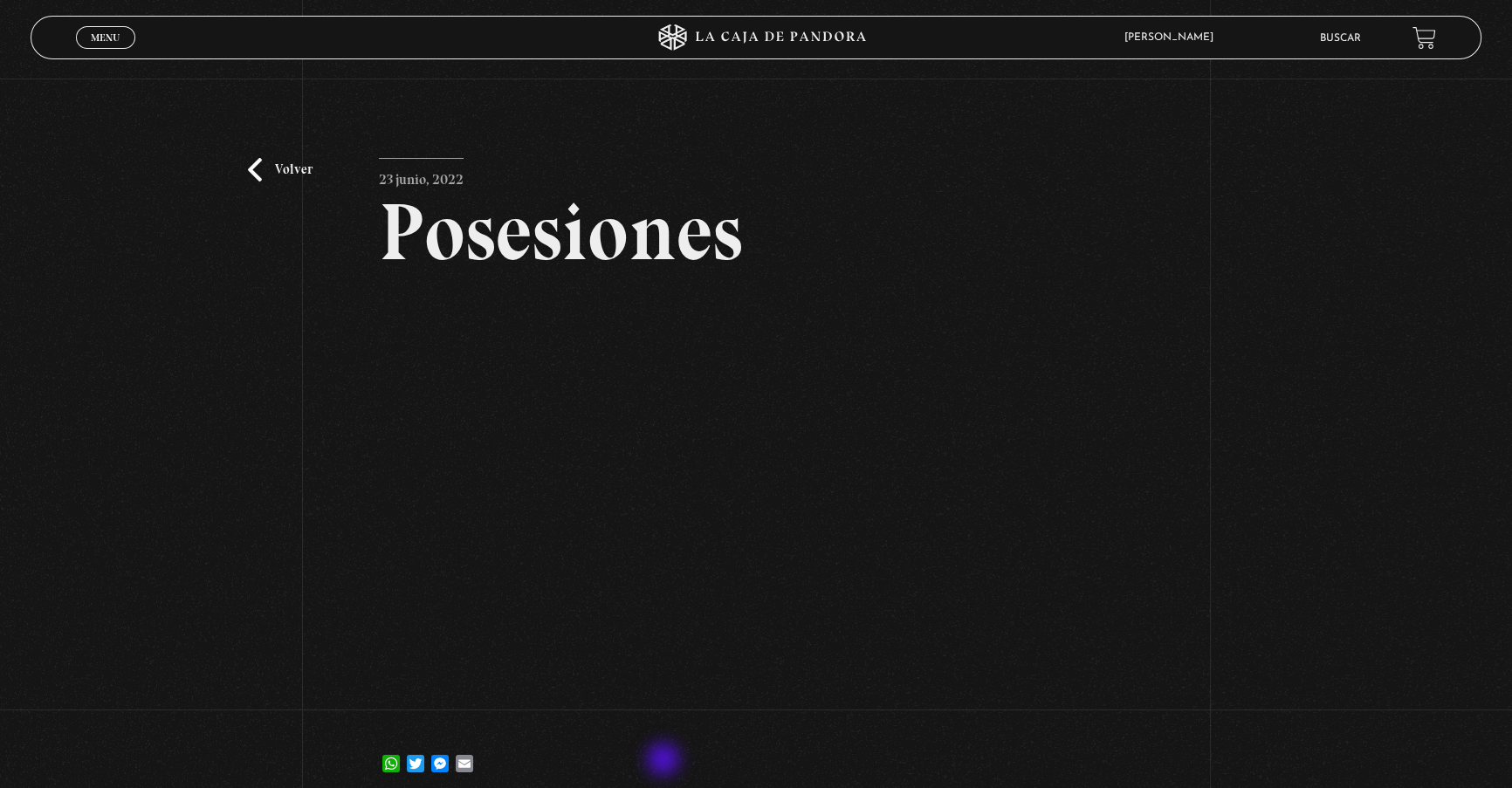
click at [665, 761] on div "WhatsApp Twitter Messenger Email" at bounding box center [756, 756] width 755 height 35
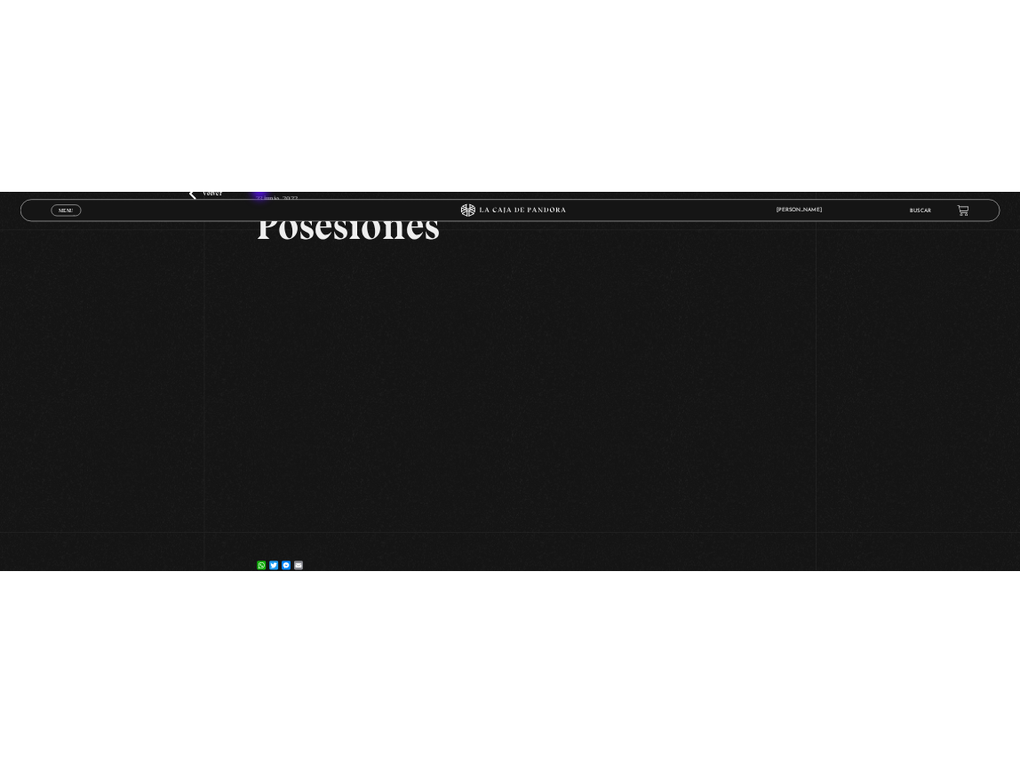
scroll to position [155, 0]
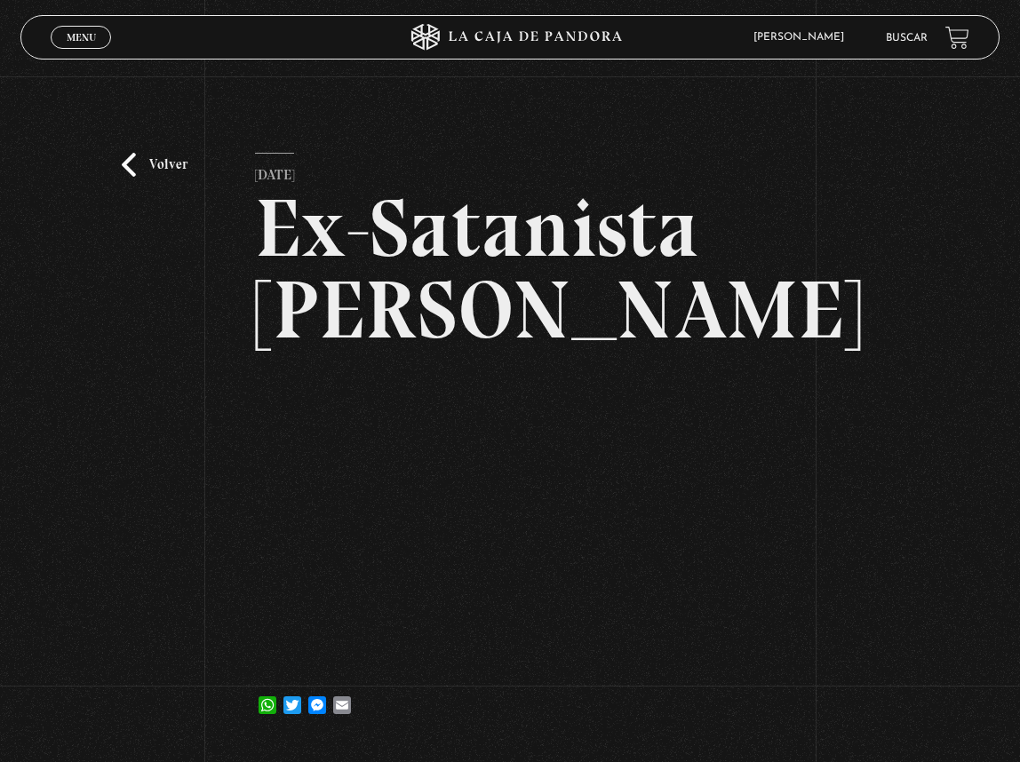
scroll to position [80, 0]
